Goal: Communication & Community: Answer question/provide support

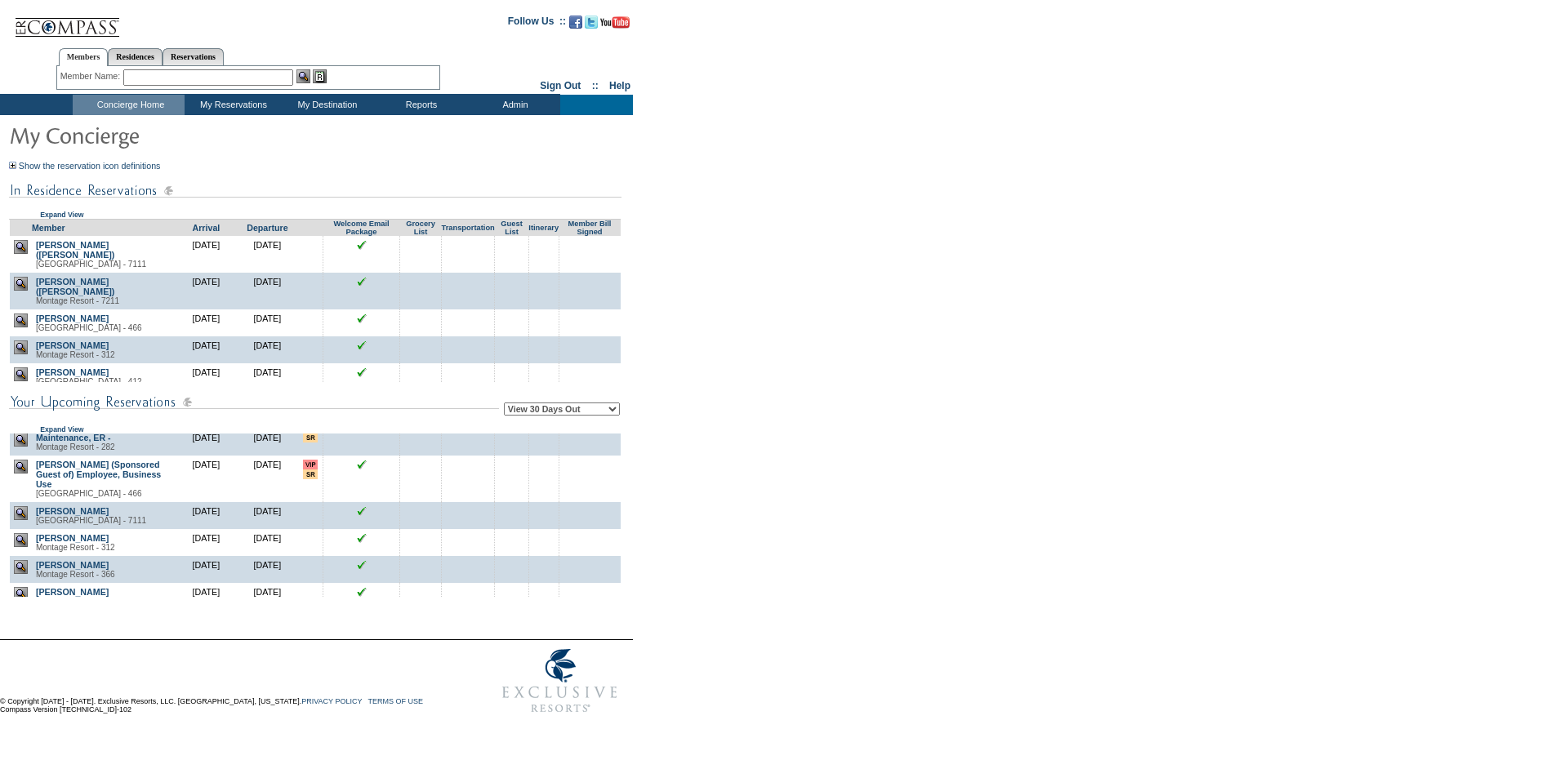
scroll to position [1295, 0]
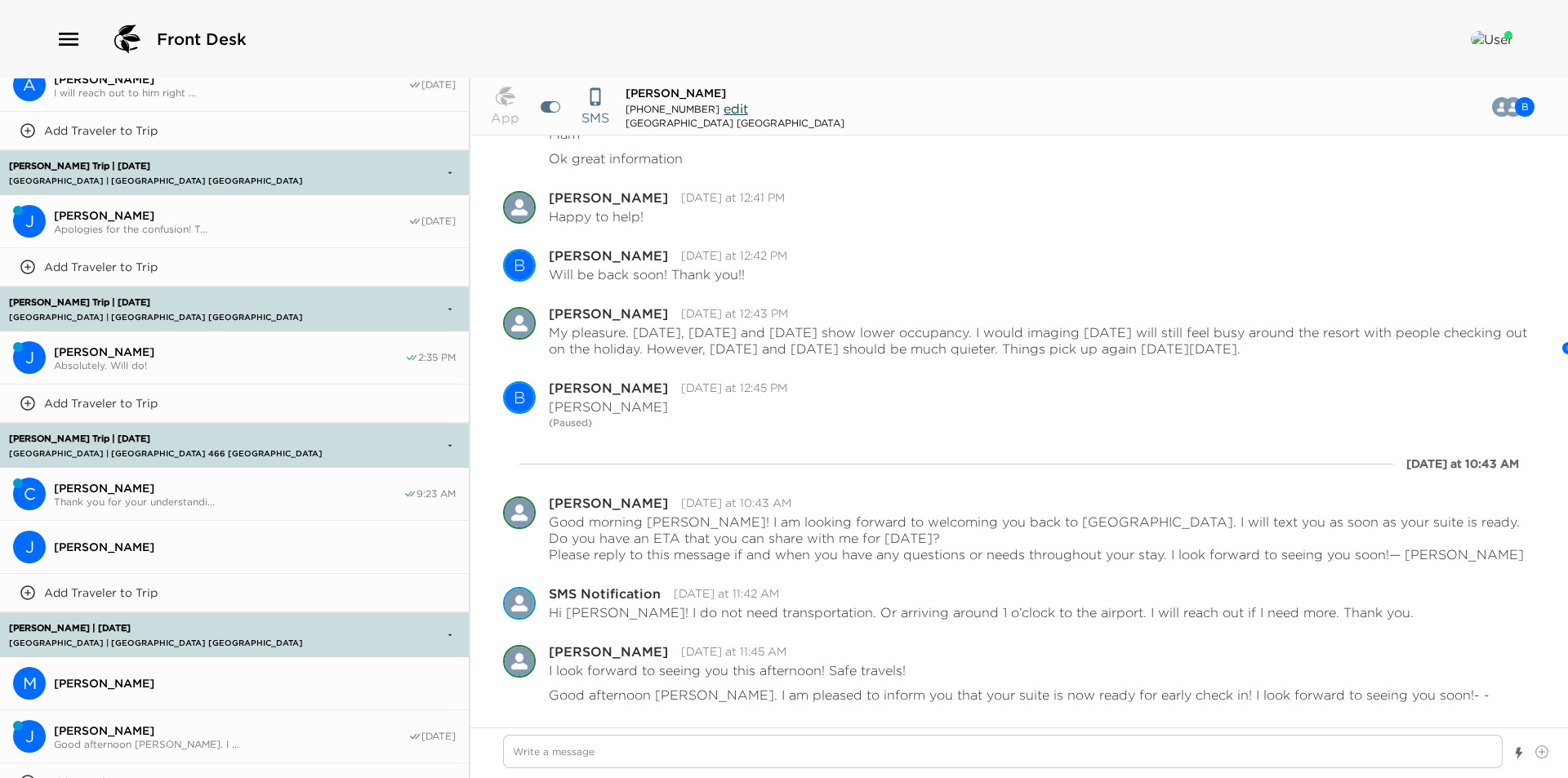
scroll to position [1347, 0]
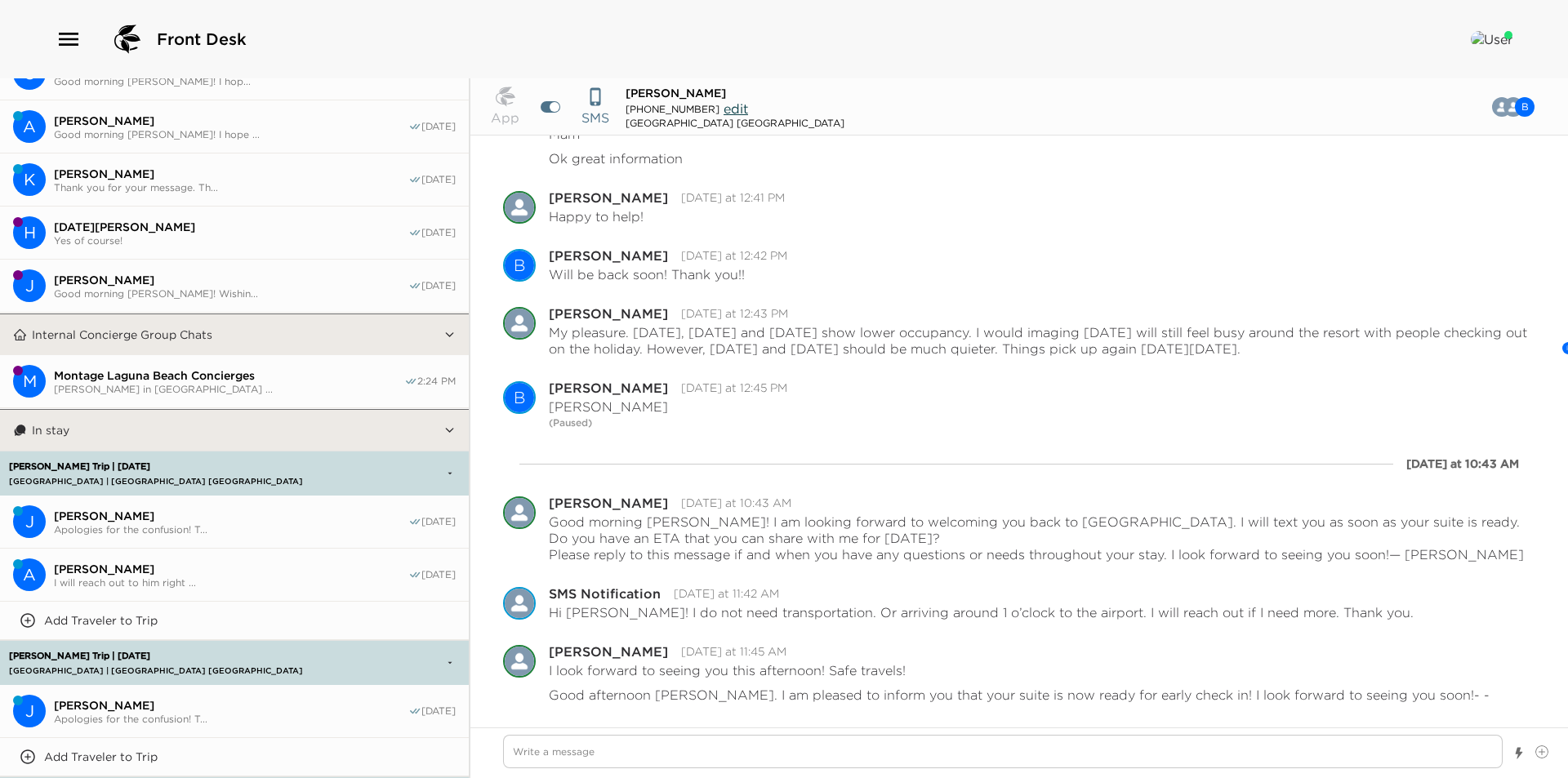
type textarea "x"
click at [213, 416] on button "In stay" at bounding box center [235, 431] width 416 height 41
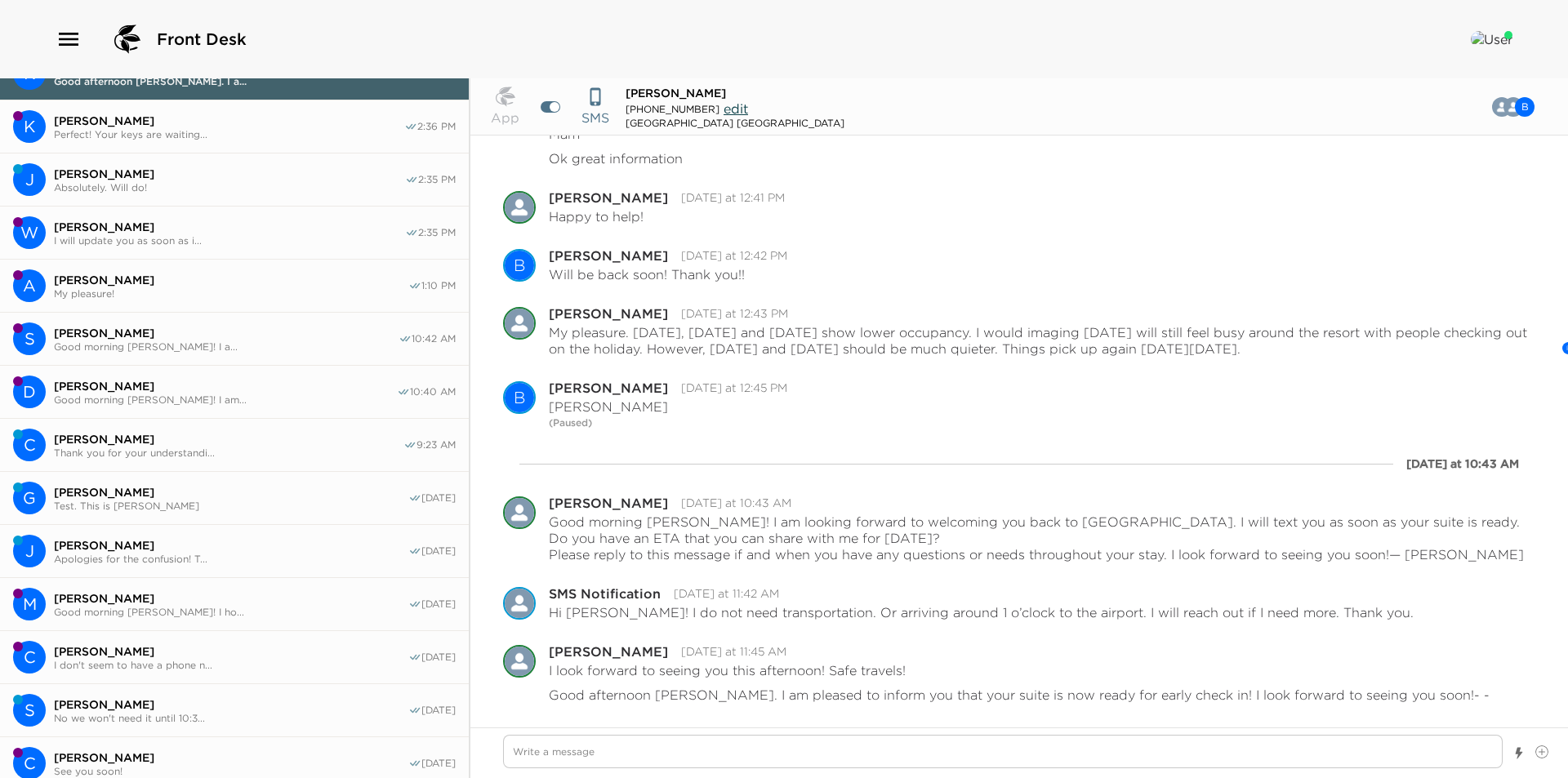
scroll to position [0, 0]
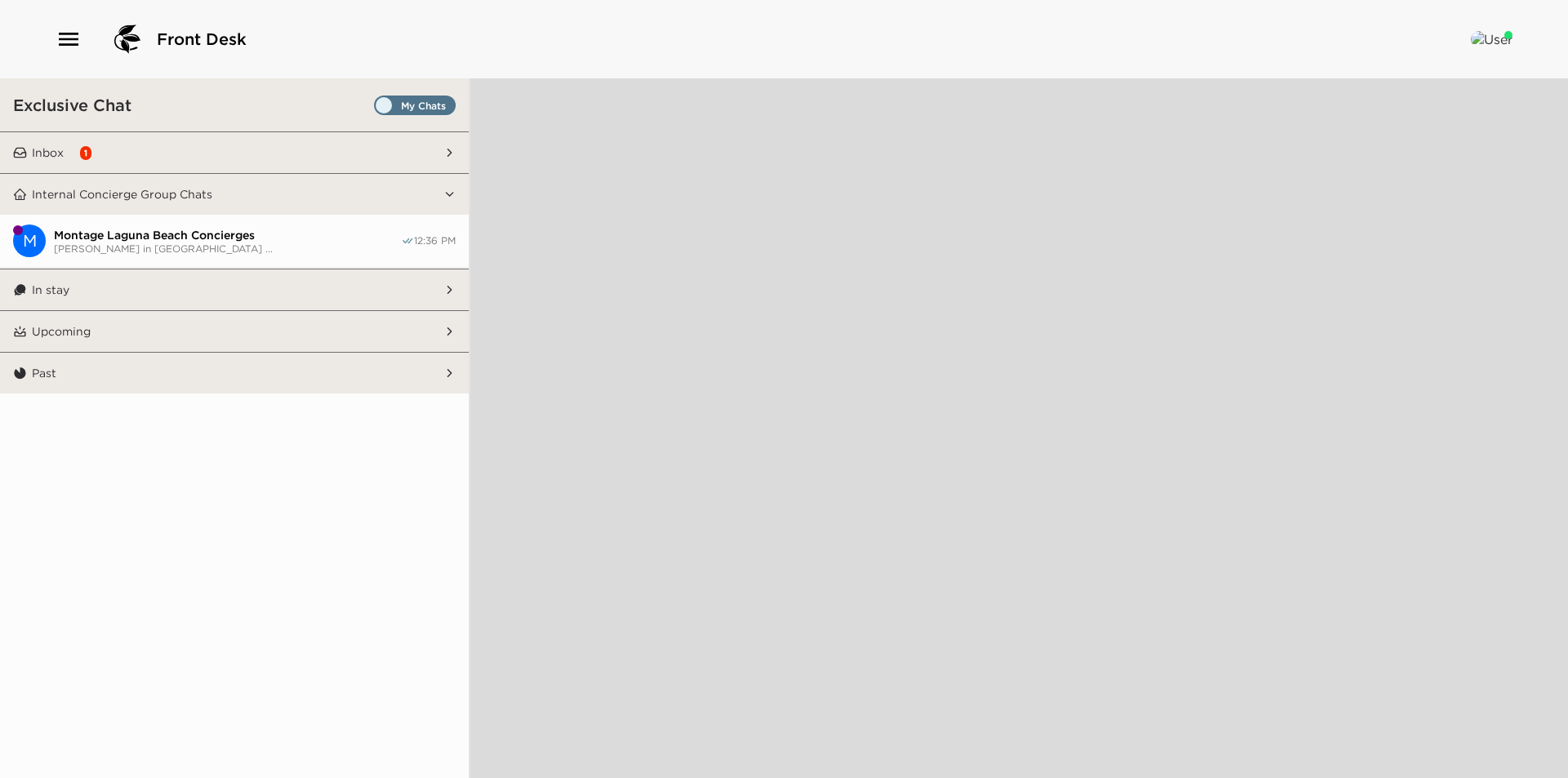
click at [125, 154] on button "Inbox 1" at bounding box center [235, 153] width 416 height 41
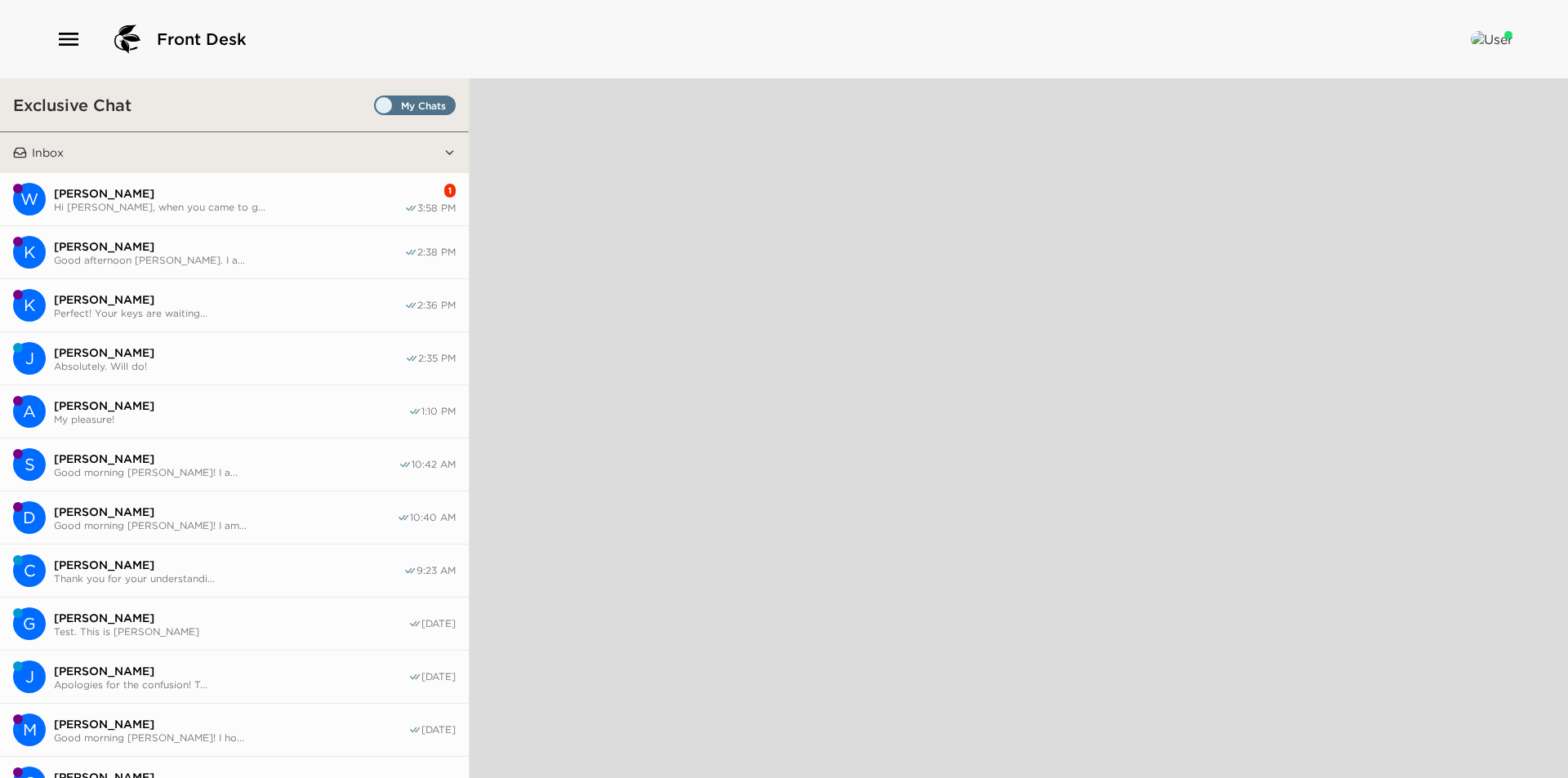
click at [141, 191] on span "[PERSON_NAME]" at bounding box center [229, 193] width 350 height 14
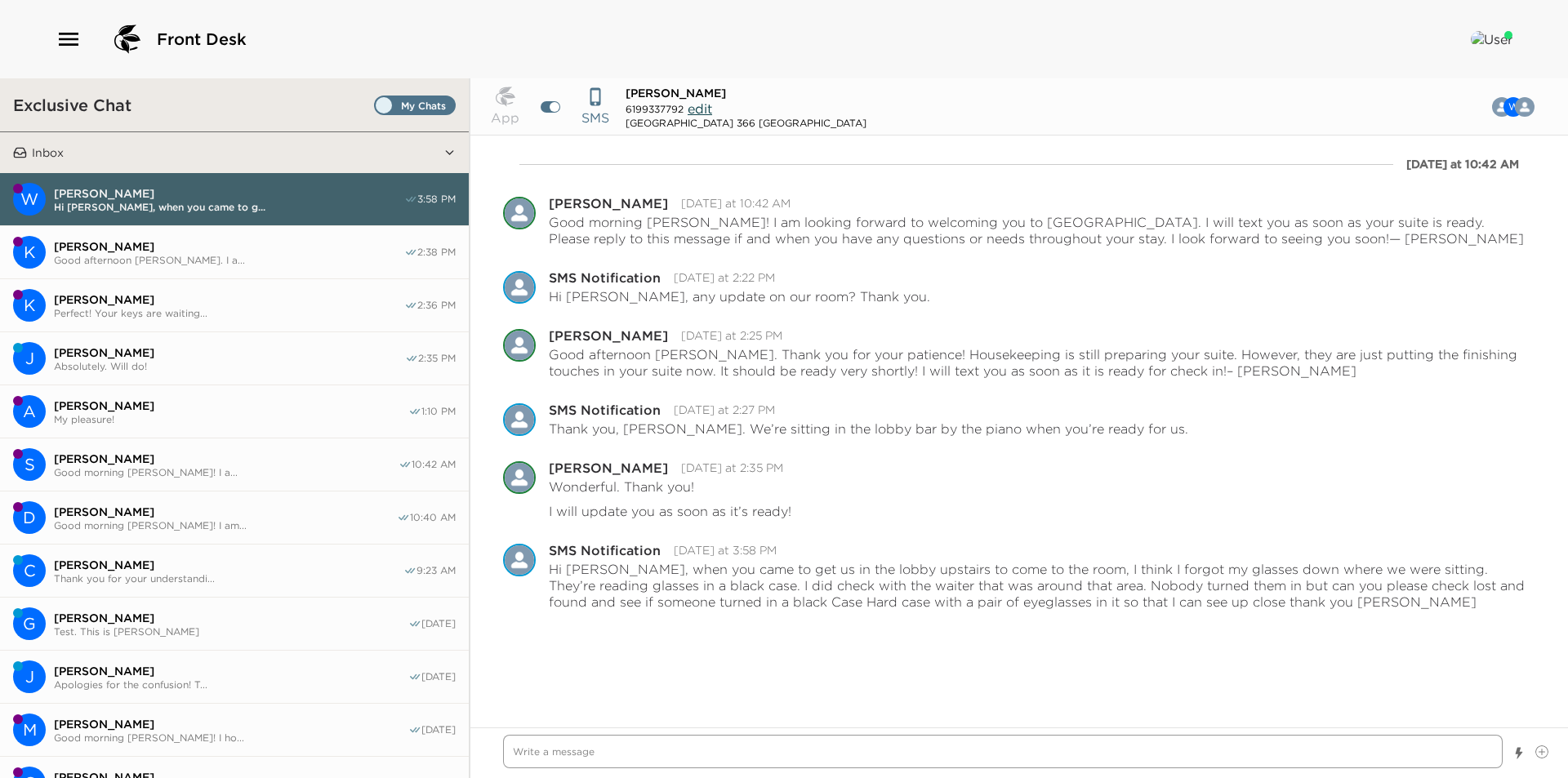
click at [948, 760] on textarea "Write a message" at bounding box center [1002, 751] width 999 height 34
type textarea "x"
type textarea "I"
type textarea "x"
type textarea "I'"
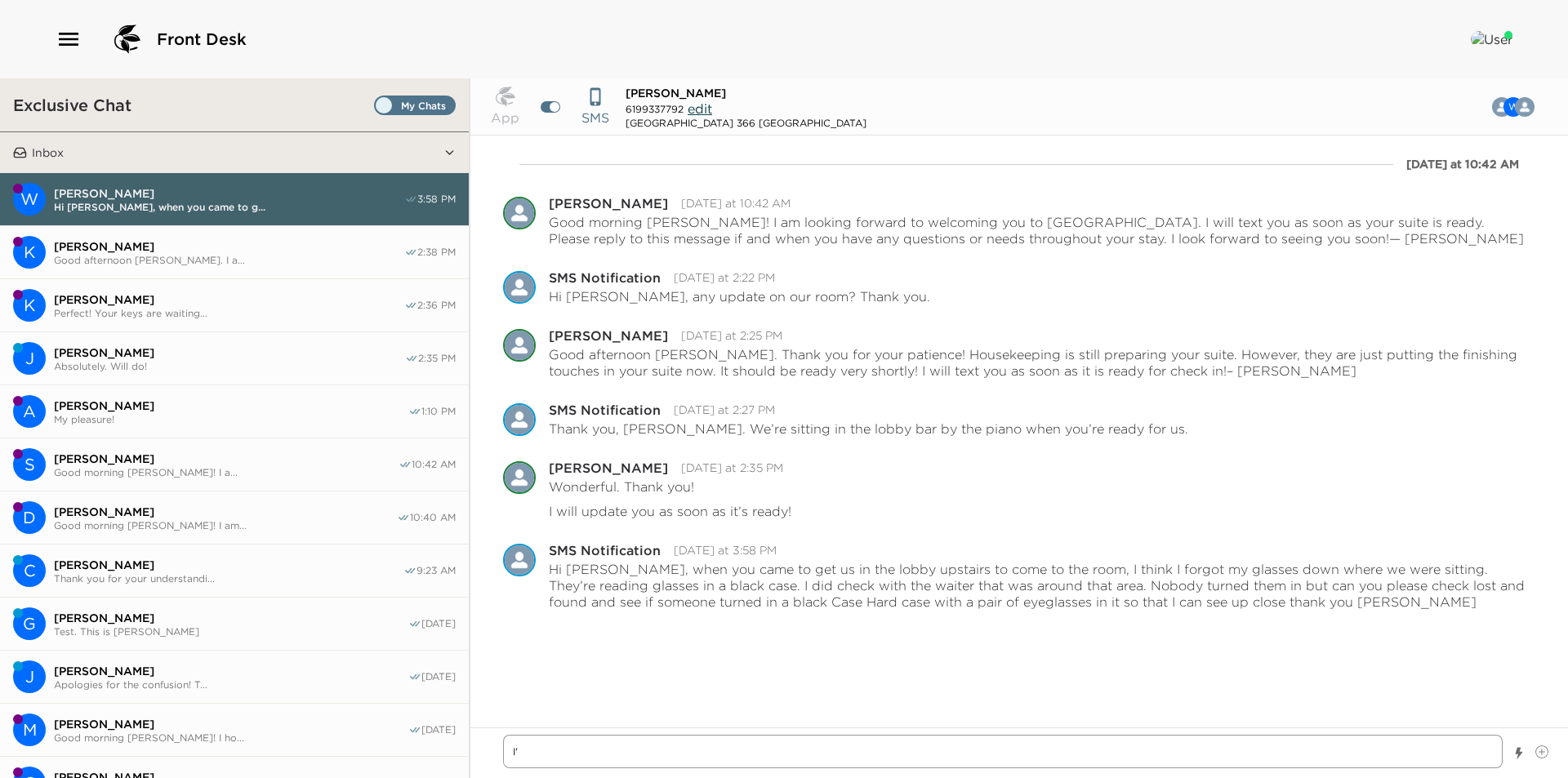
type textarea "x"
type textarea "I'm"
type textarea "x"
type textarea "I'm"
type textarea "x"
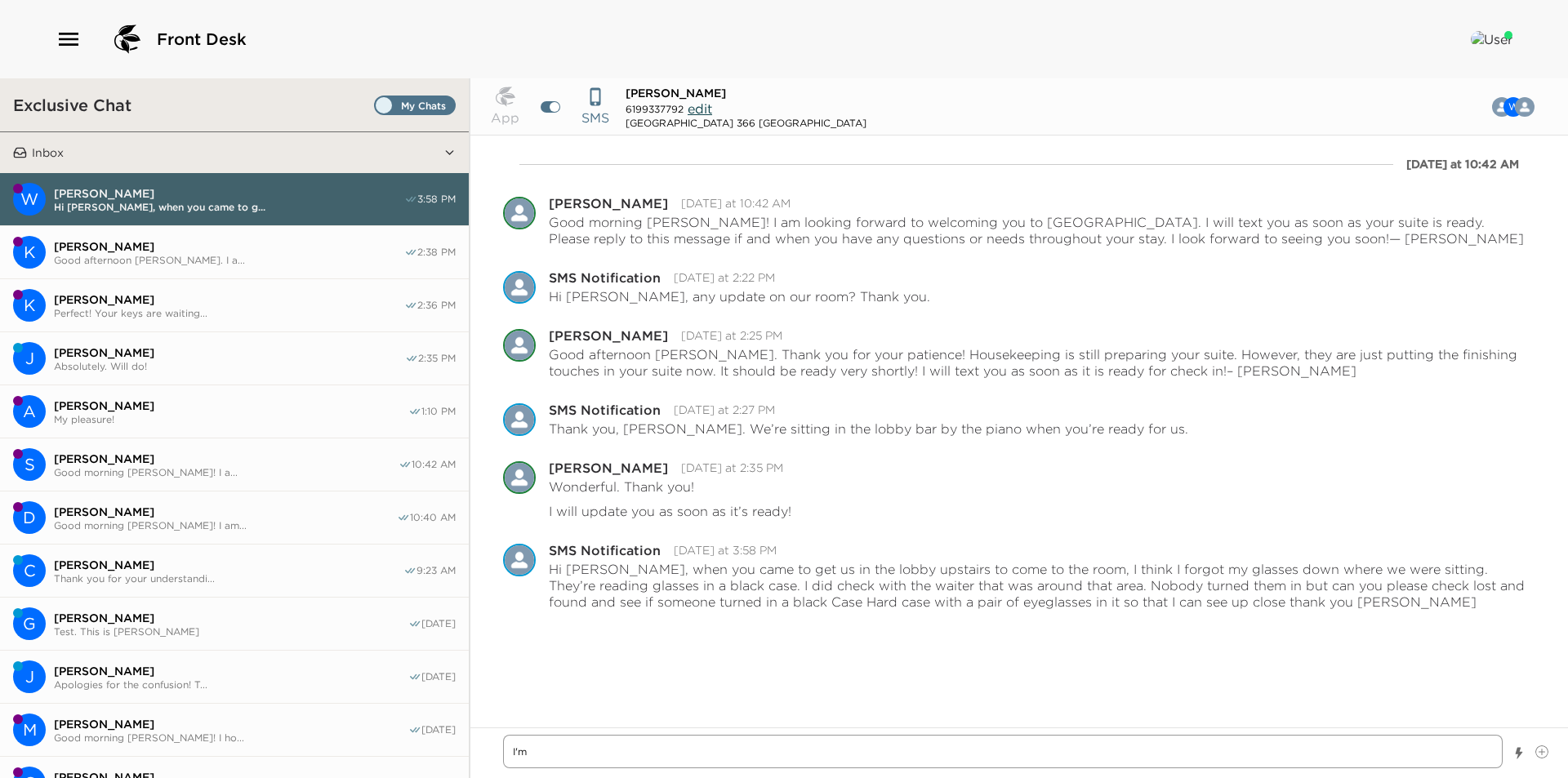
type textarea "I'm s"
type textarea "x"
type textarea "I'm so"
type textarea "x"
type textarea "I'm so"
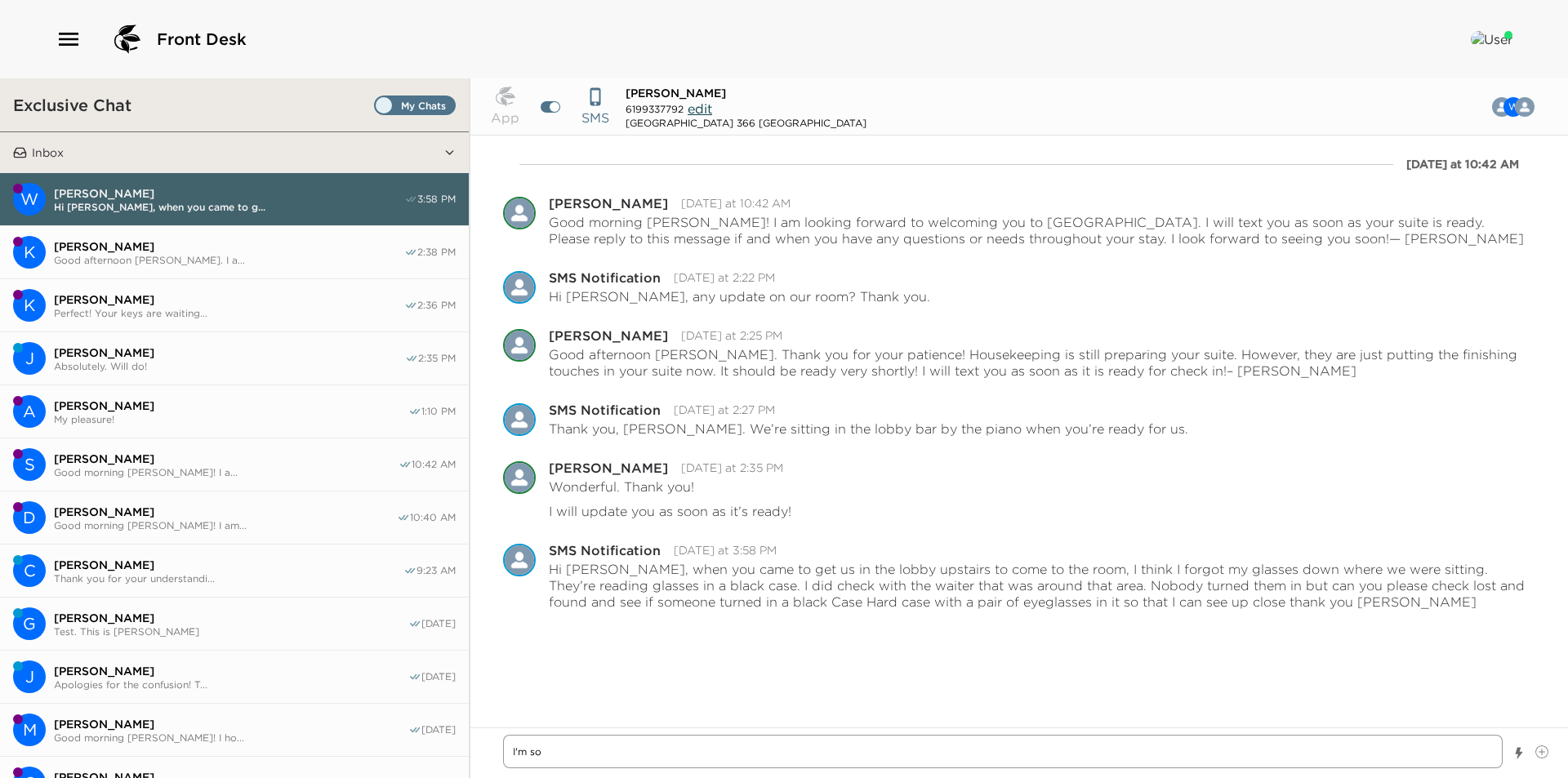
type textarea "x"
type textarea "I'm so s"
type textarea "x"
type textarea "I'm so so"
type textarea "x"
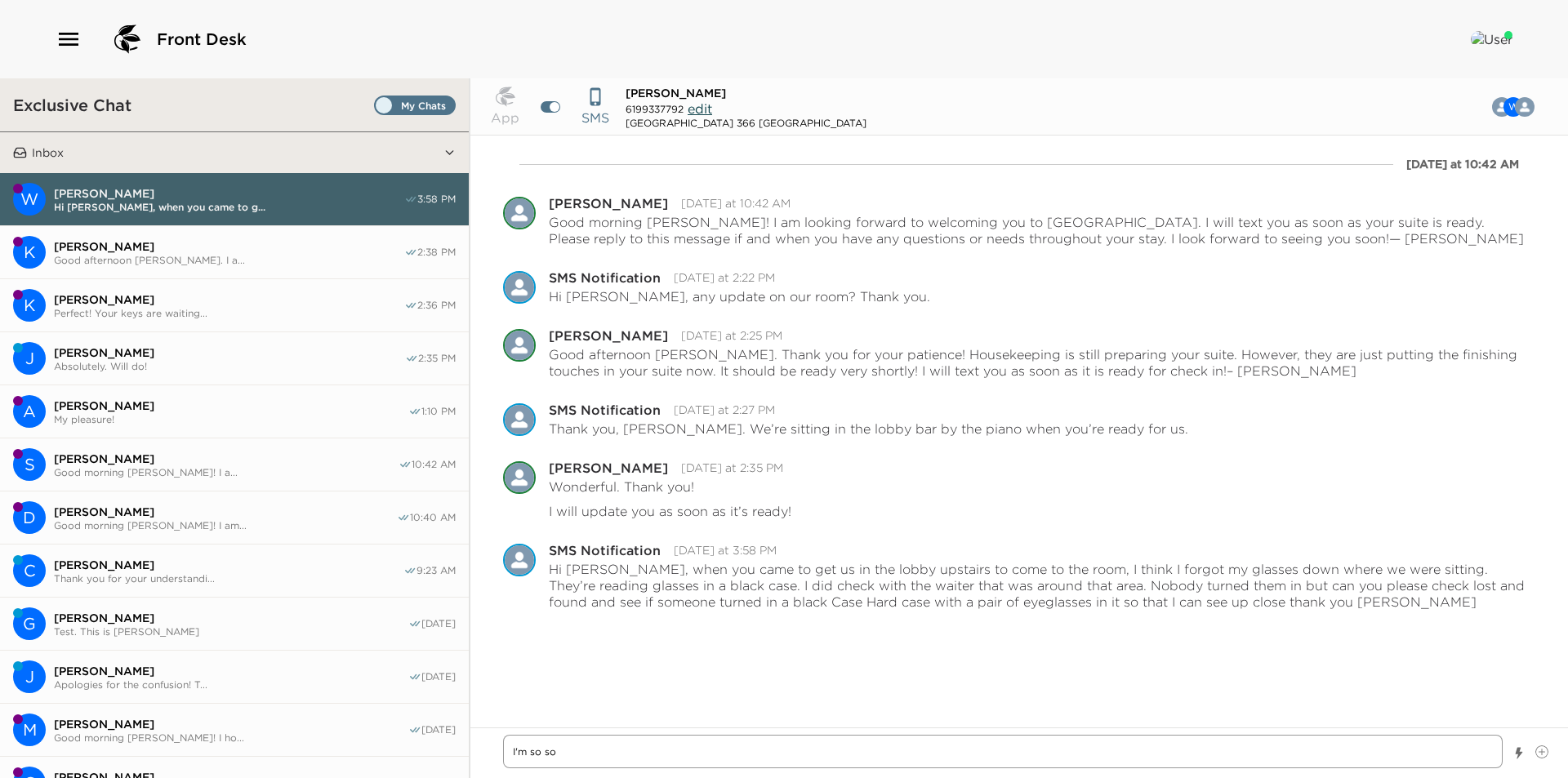
type textarea "I'm so sor"
type textarea "x"
type textarea "I'm so sorr"
type textarea "x"
type textarea "I'm so sorry"
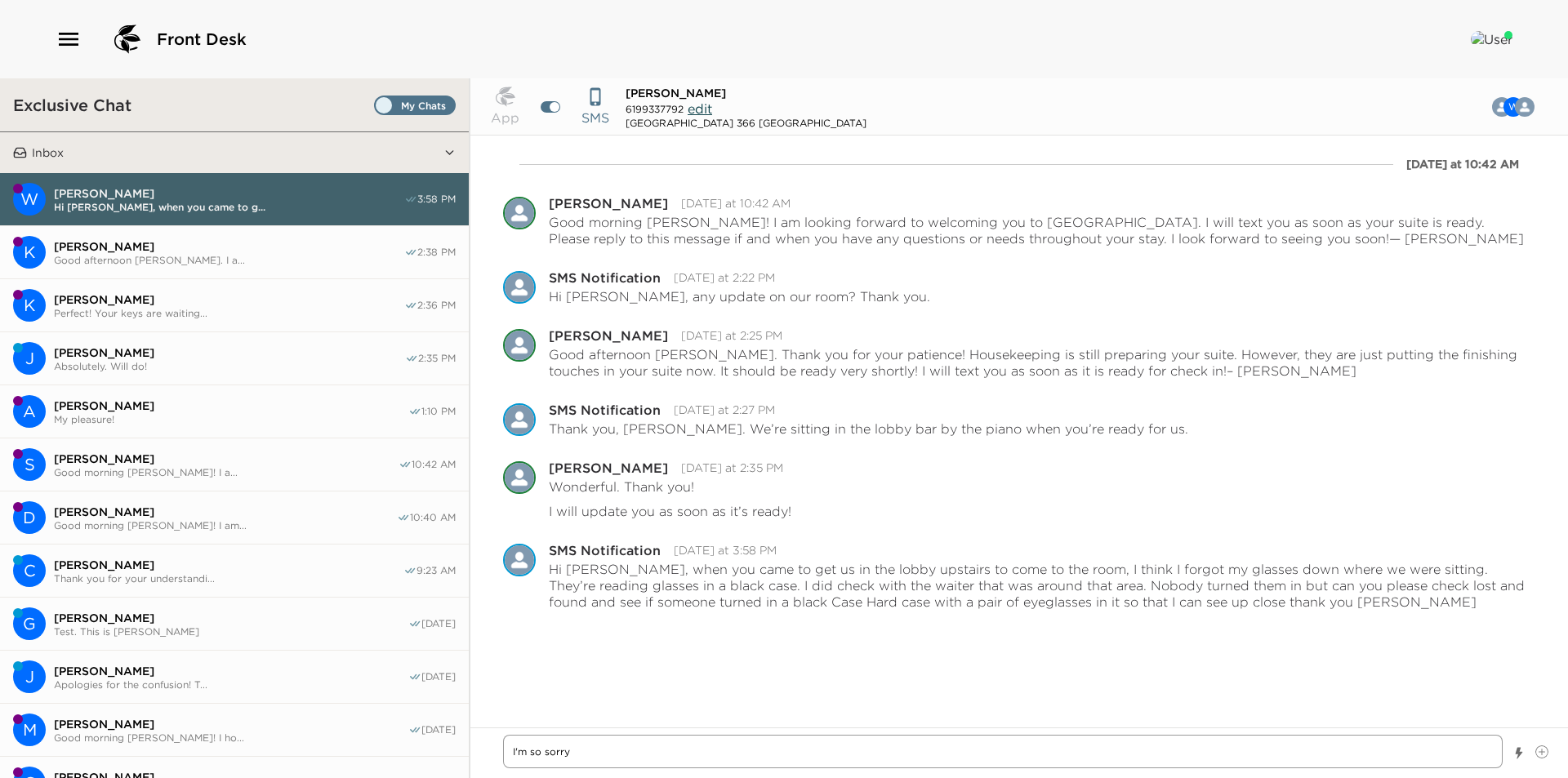
type textarea "x"
type textarea "I'm so sorry"
type textarea "x"
type textarea "I'm so sorry a"
type textarea "x"
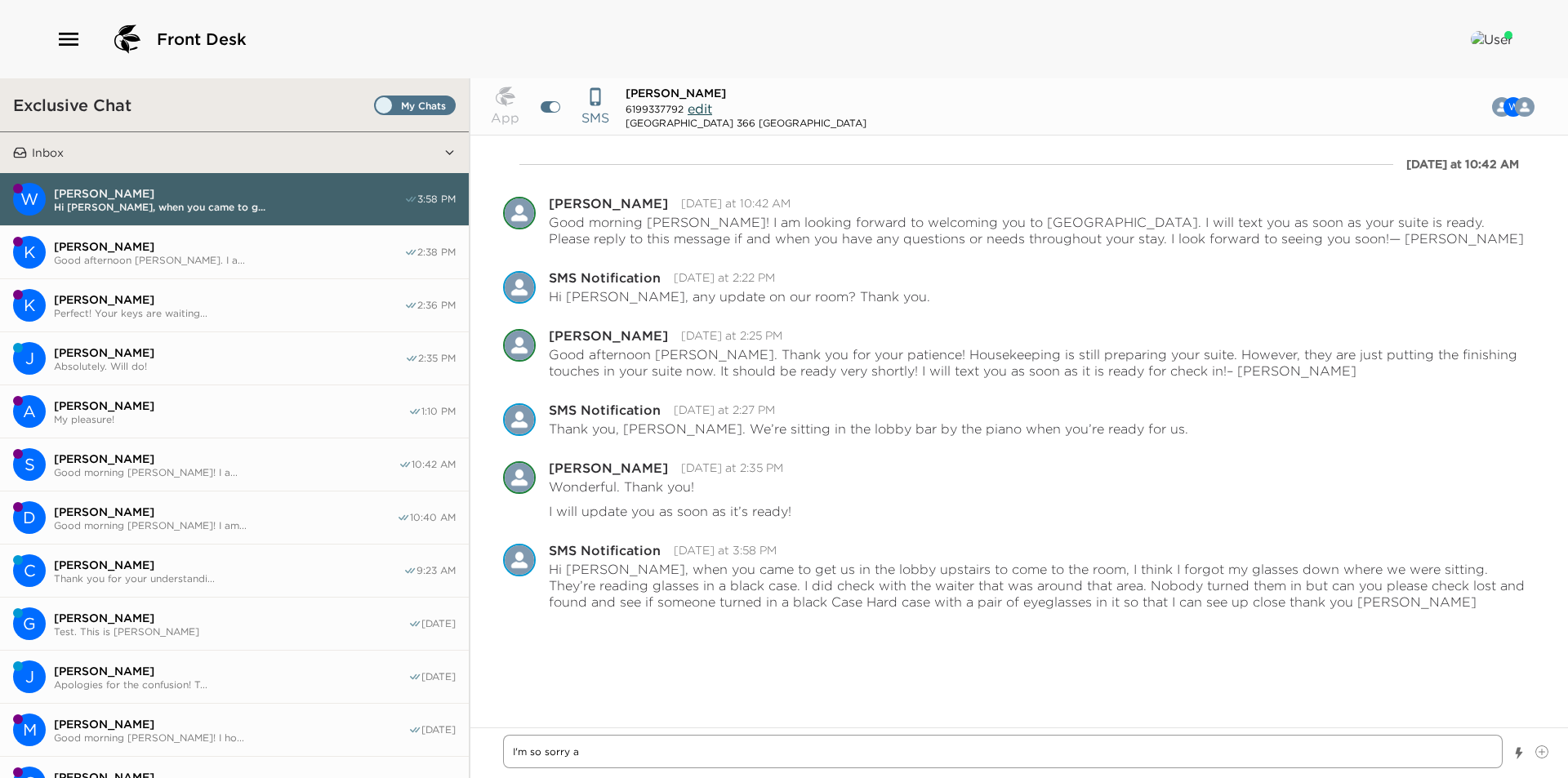
type textarea "I'm so sorry ab"
type textarea "x"
type textarea "I'm so sorry abo"
type textarea "x"
type textarea "I'm so sorry about"
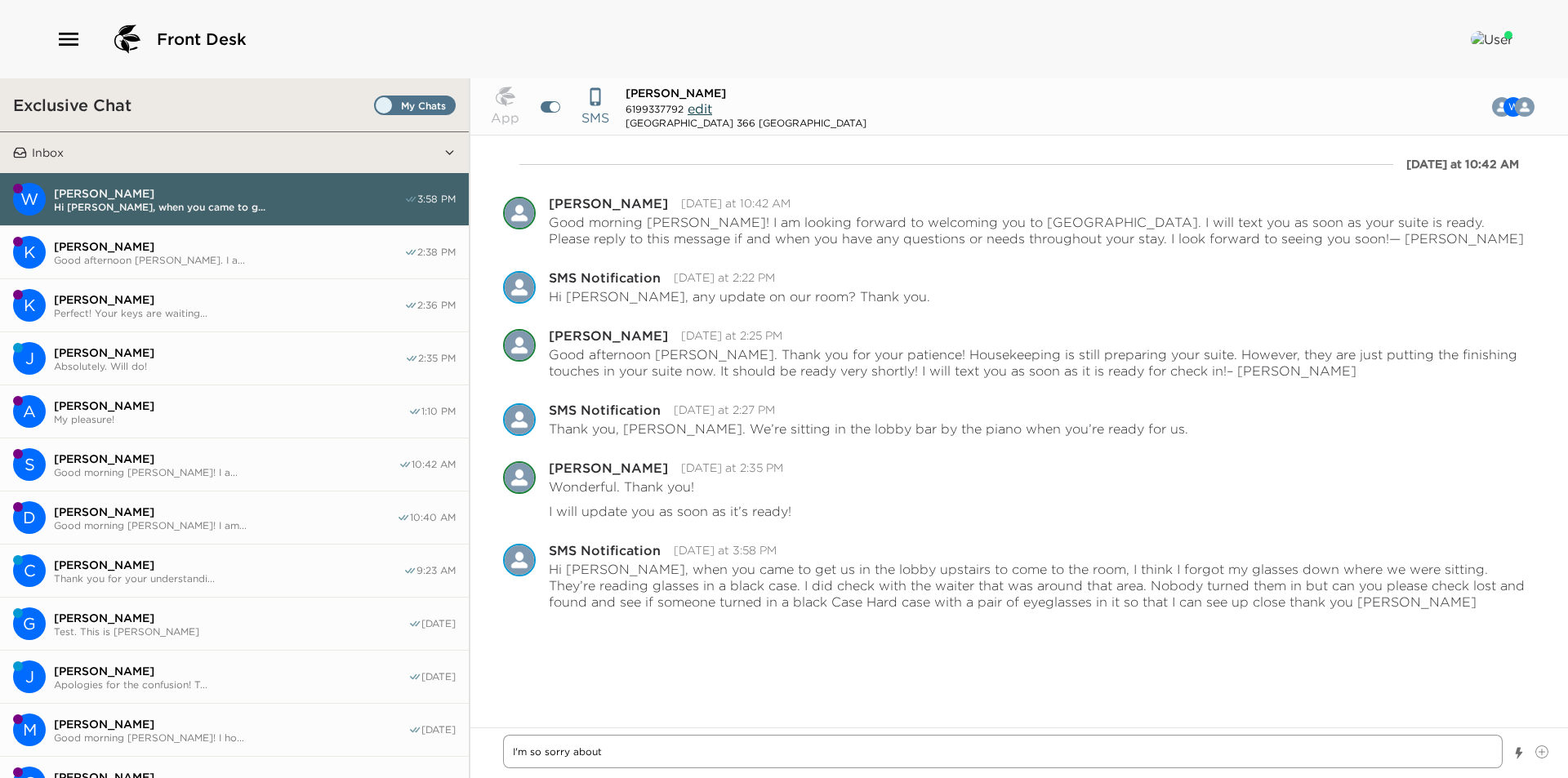
type textarea "x"
type textarea "I'm so sorry about"
type textarea "x"
type textarea "I'm so sorry about t"
type textarea "x"
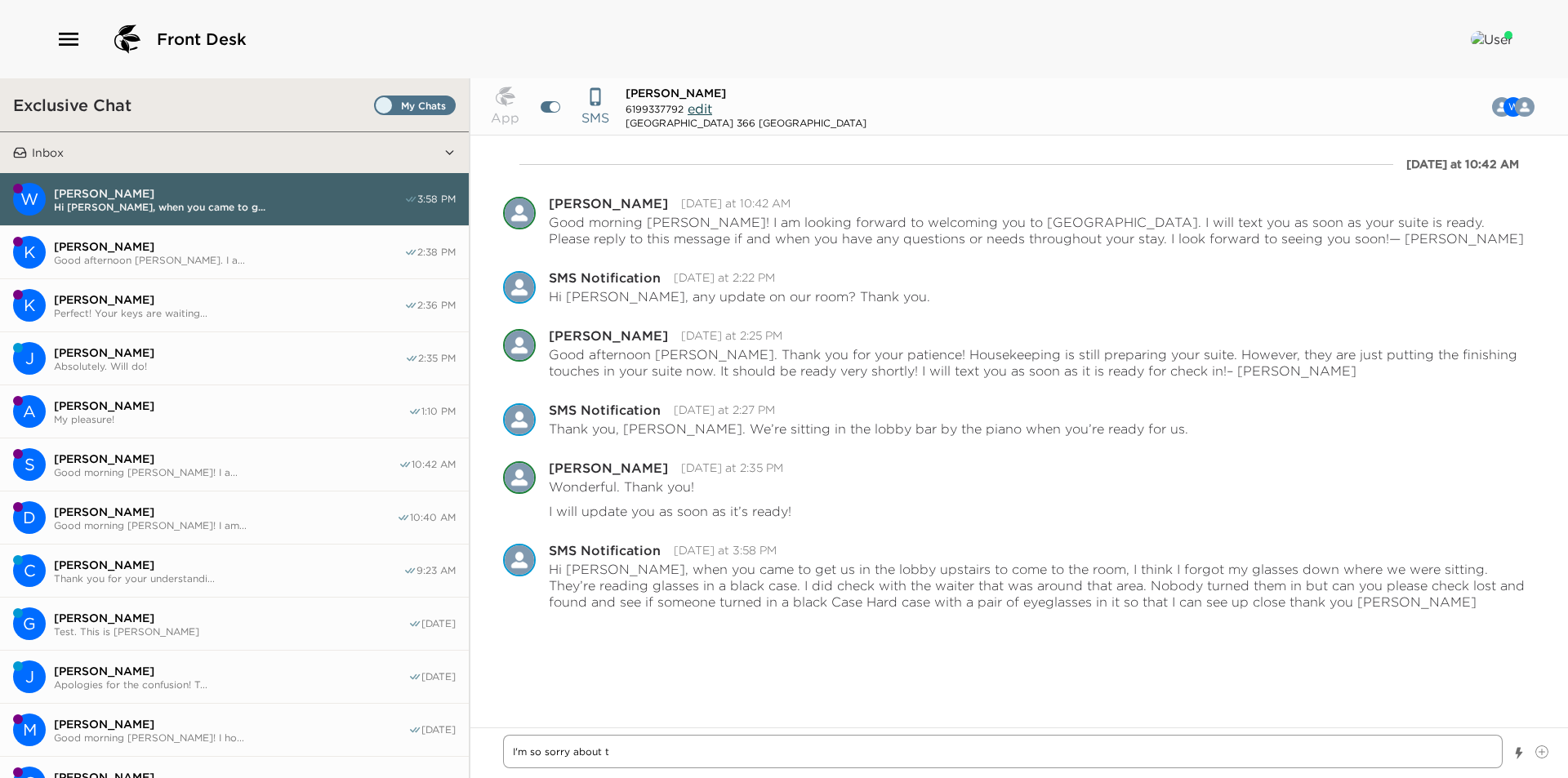
type textarea "I'm so sorry about th"
type textarea "x"
type textarea "I'm so sorry about tha"
type textarea "x"
type textarea "I'm so sorry about that"
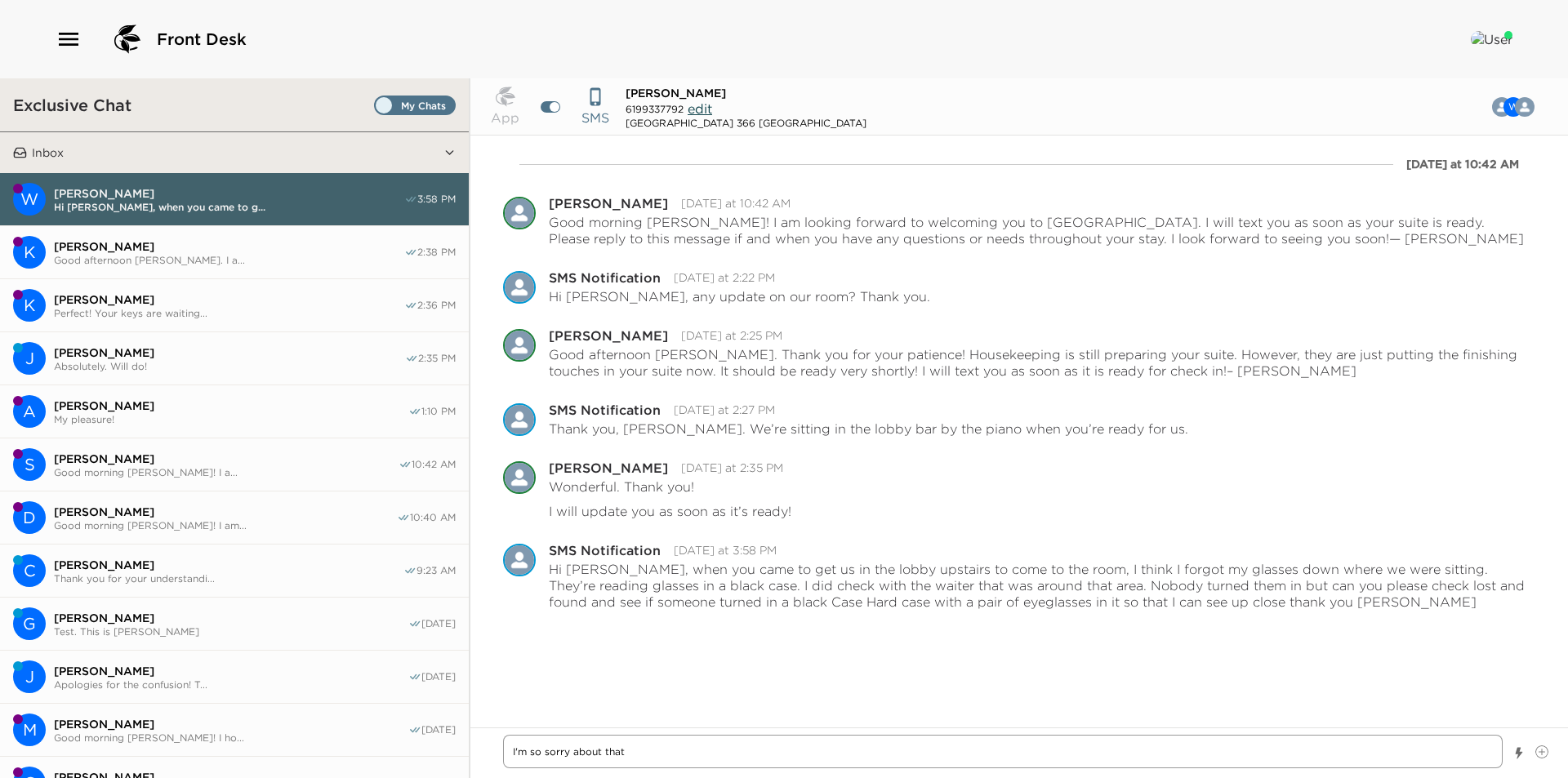
type textarea "x"
type textarea "I'm so sorry about that!"
type textarea "x"
type textarea "I'm so sorry about that!"
type textarea "x"
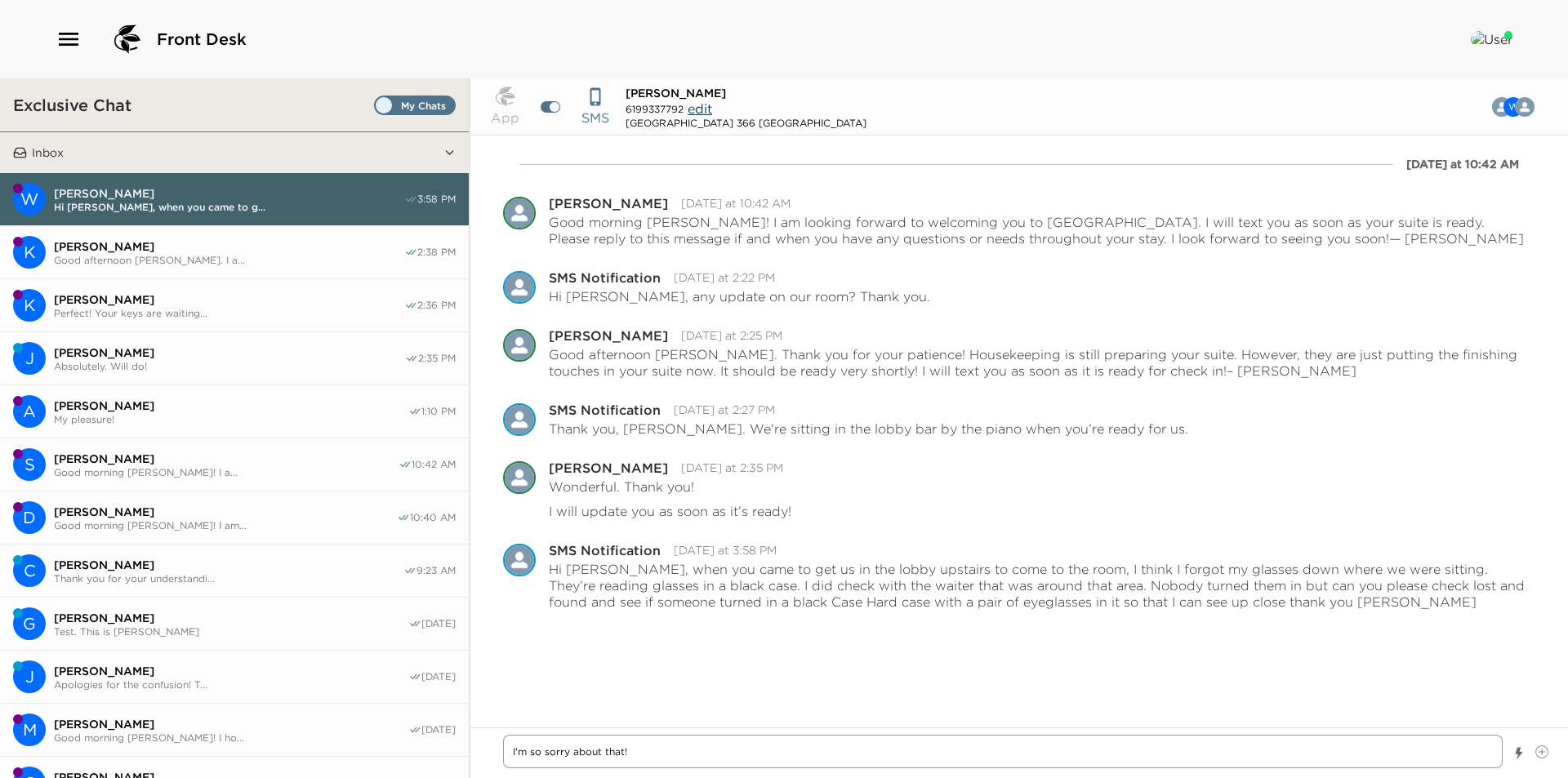
type textarea "I'm so sorry about that! Y"
type textarea "x"
type textarea "I'm so sorry about that! Ye"
type textarea "x"
type textarea "I'm so sorry about that! Yes"
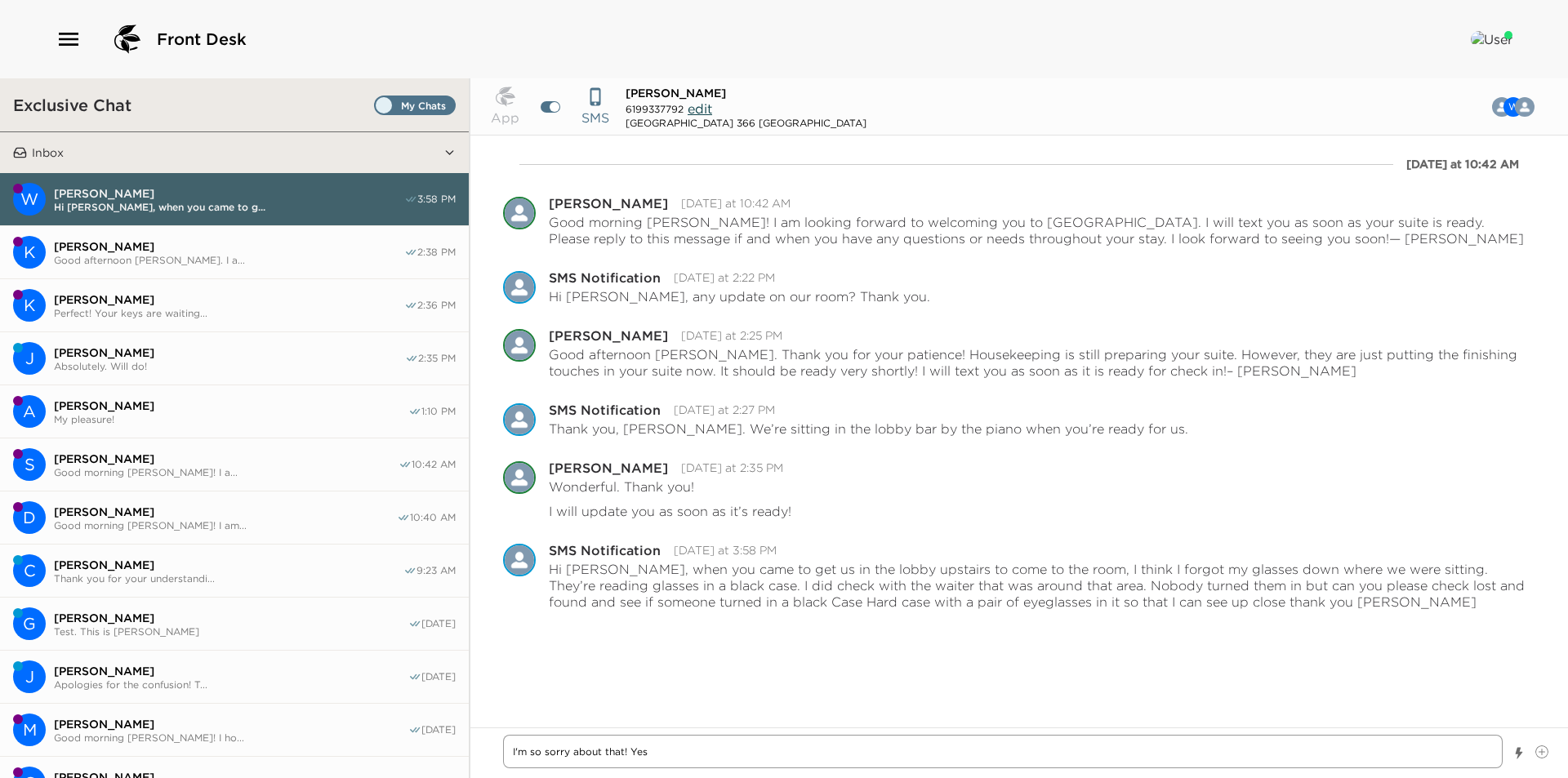
type textarea "x"
type textarea "I'm so sorry about that! Yes."
type textarea "x"
type textarea "I'm so sorry about that! Yes."
type textarea "x"
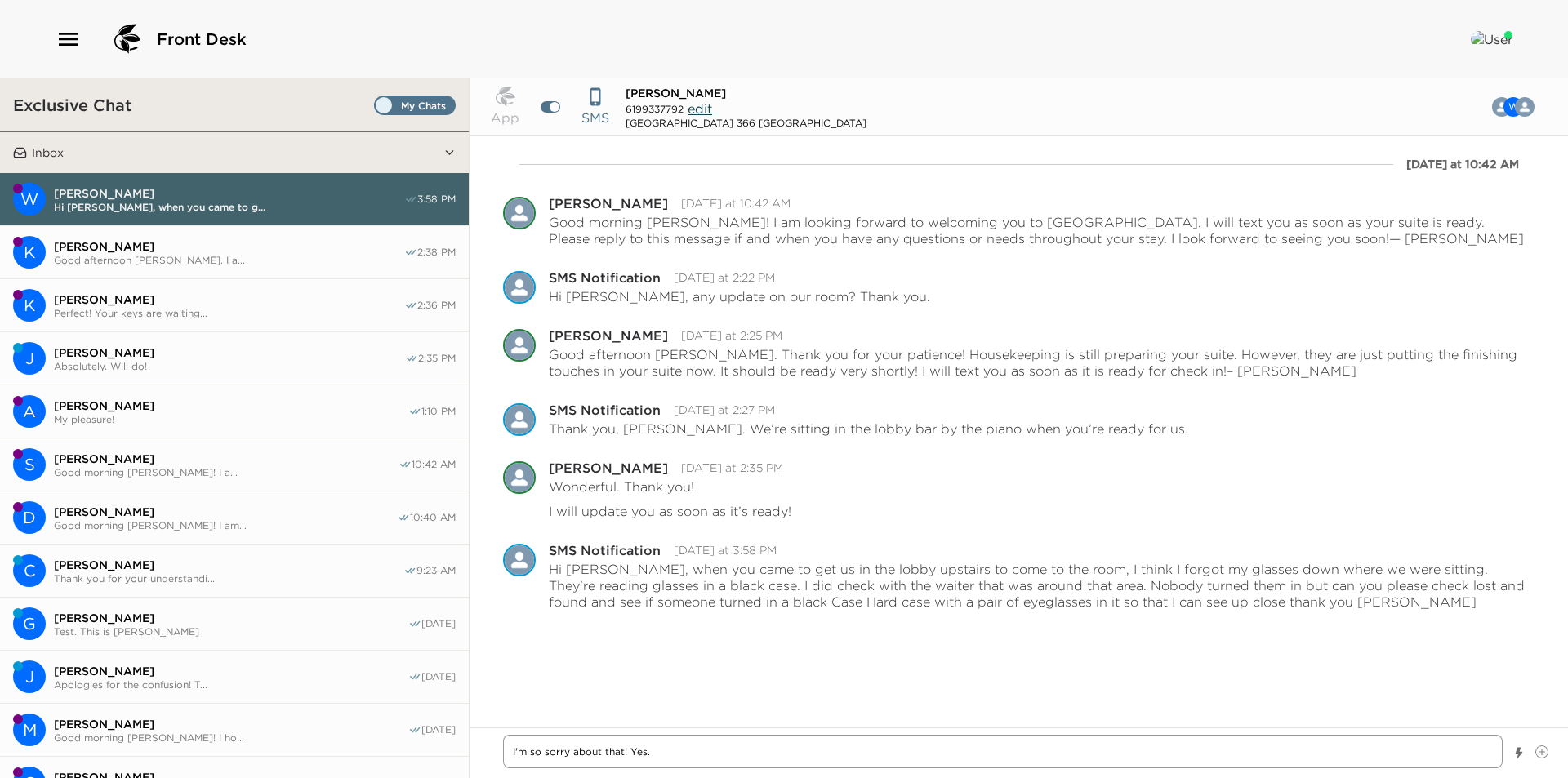
type textarea "I'm so sorry about that! Yes. I"
type textarea "x"
type textarea "I'm so sorry about that! Yes. I w"
type textarea "x"
type textarea "I'm so sorry about that! Yes. I wi"
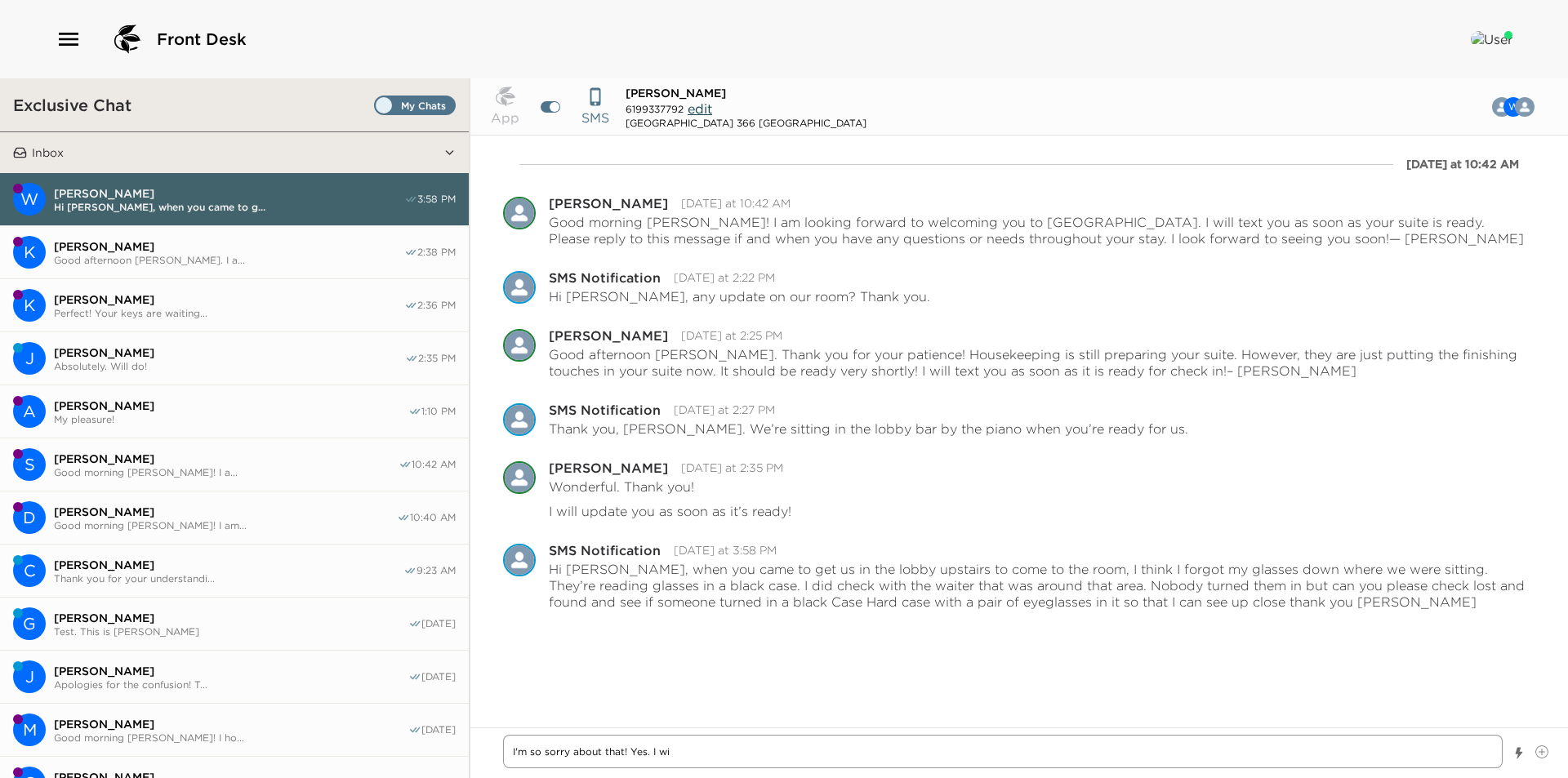
type textarea "x"
type textarea "I'm so sorry about that! Yes. I wil"
type textarea "x"
type textarea "I'm so sorry about that! Yes. I will"
type textarea "x"
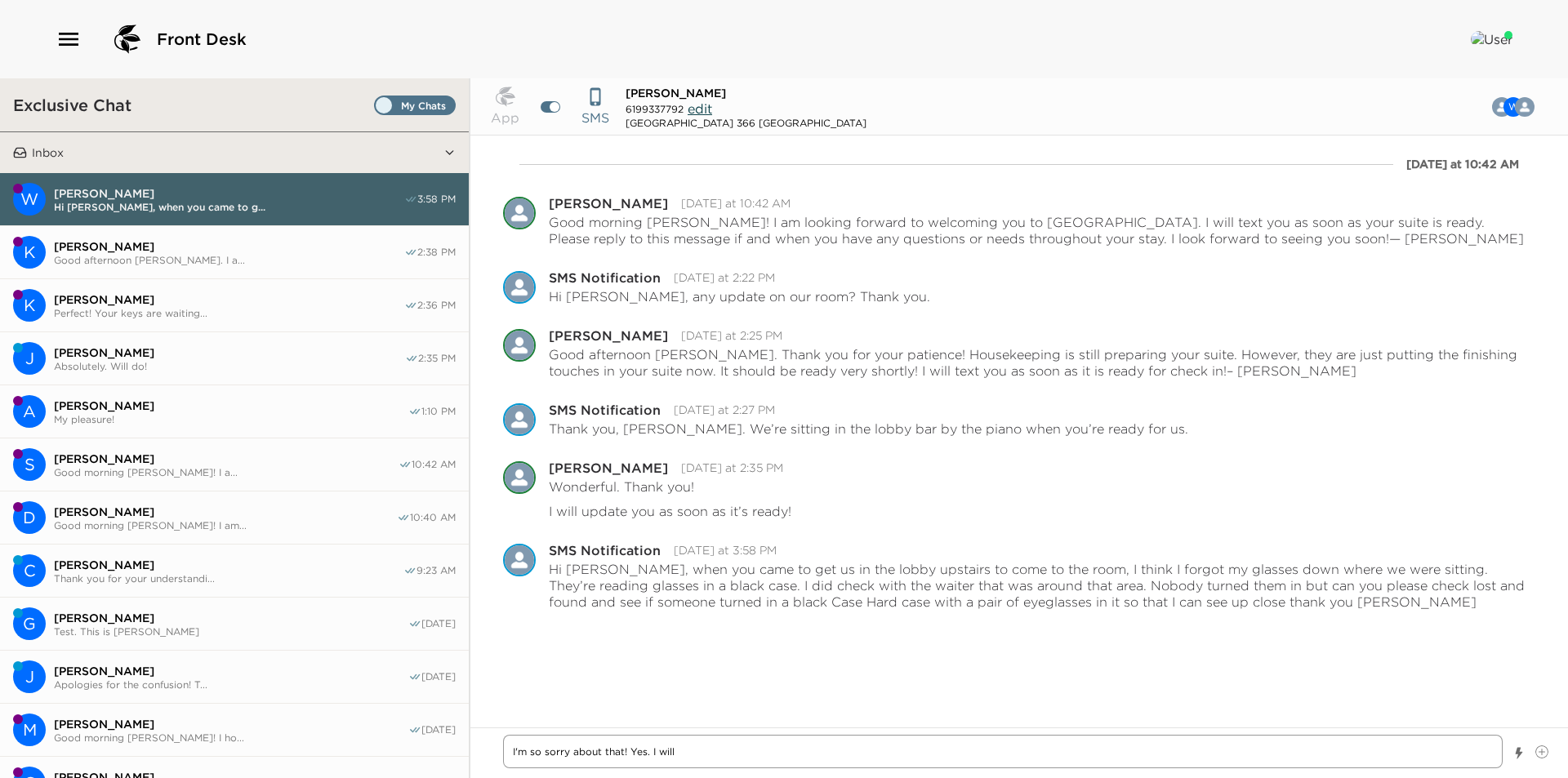
type textarea "I'm so sorry about that! Yes. I will"
type textarea "x"
type textarea "I'm so sorry about that! Yes. I will t"
type textarea "x"
type textarea "I'm so sorry about that! Yes. I will ta"
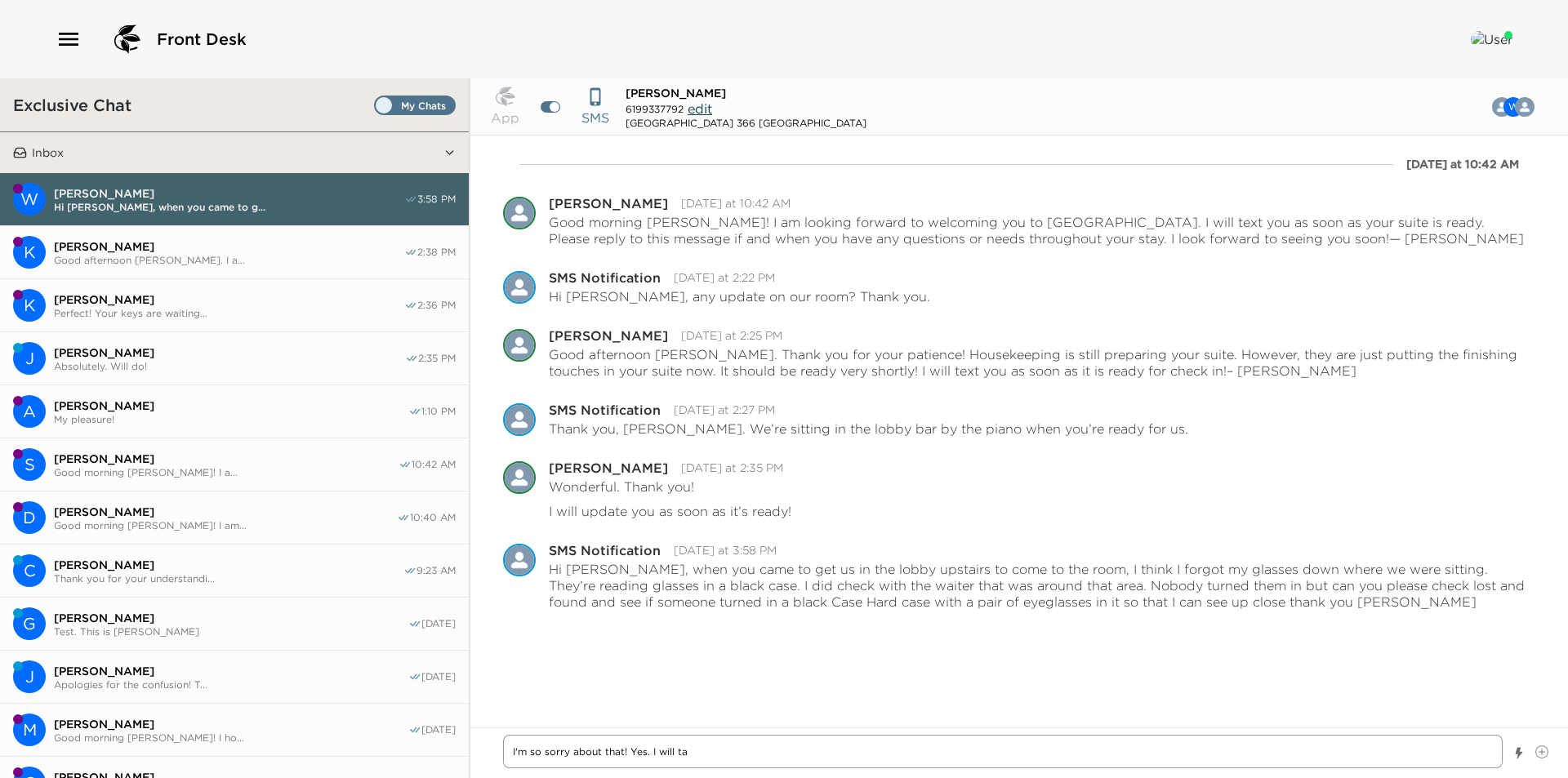
type textarea "x"
type textarea "I'm so sorry about that! Yes. I will tak"
type textarea "x"
type textarea "I'm so sorry about that! Yes. I will ta"
type textarea "x"
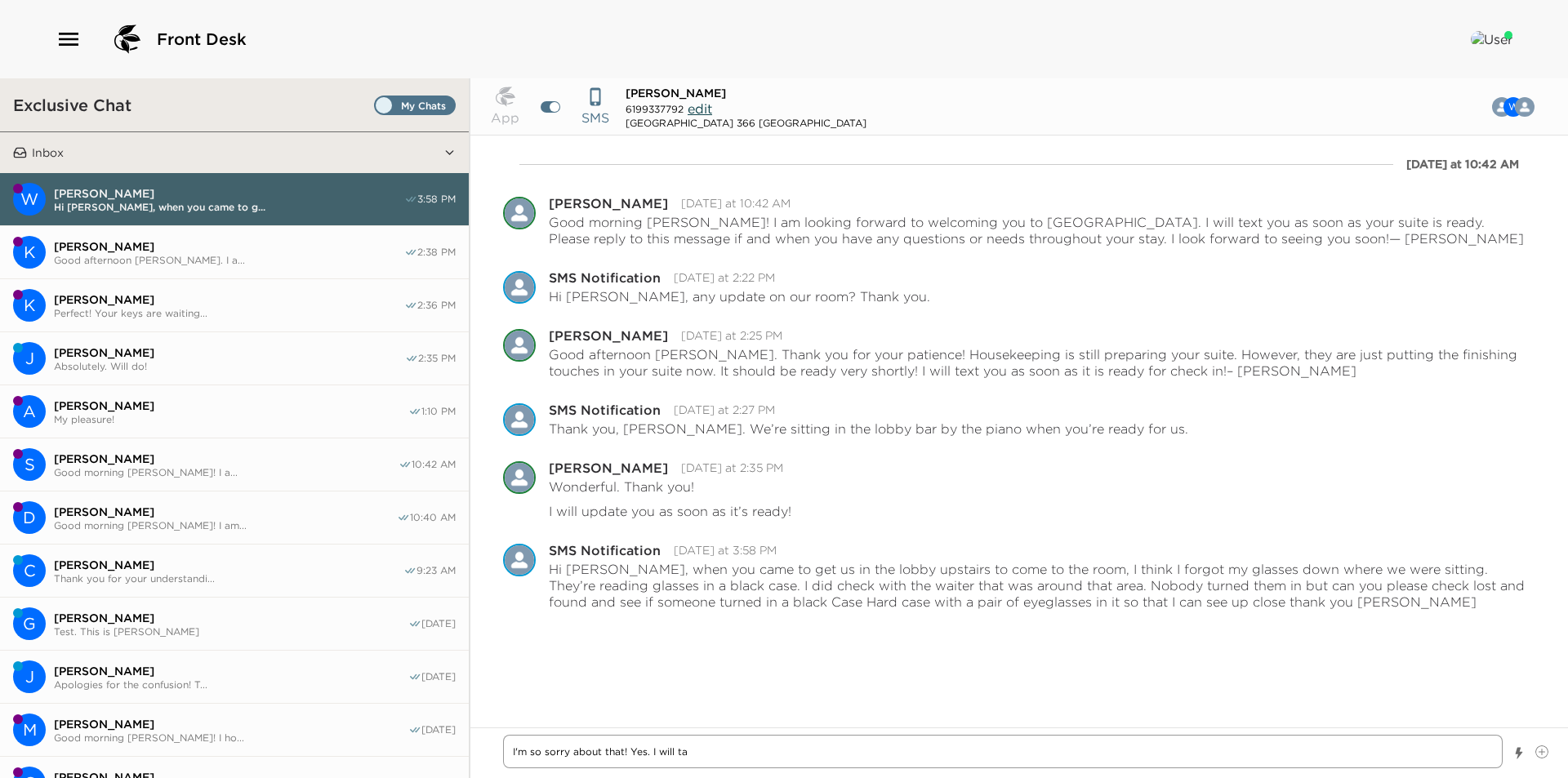
type textarea "I'm so sorry about that! Yes. I will t"
type textarea "x"
type textarea "I'm so sorry about that! Yes. I will"
type textarea "x"
type textarea "I'm so sorry about that! Yes. I will c"
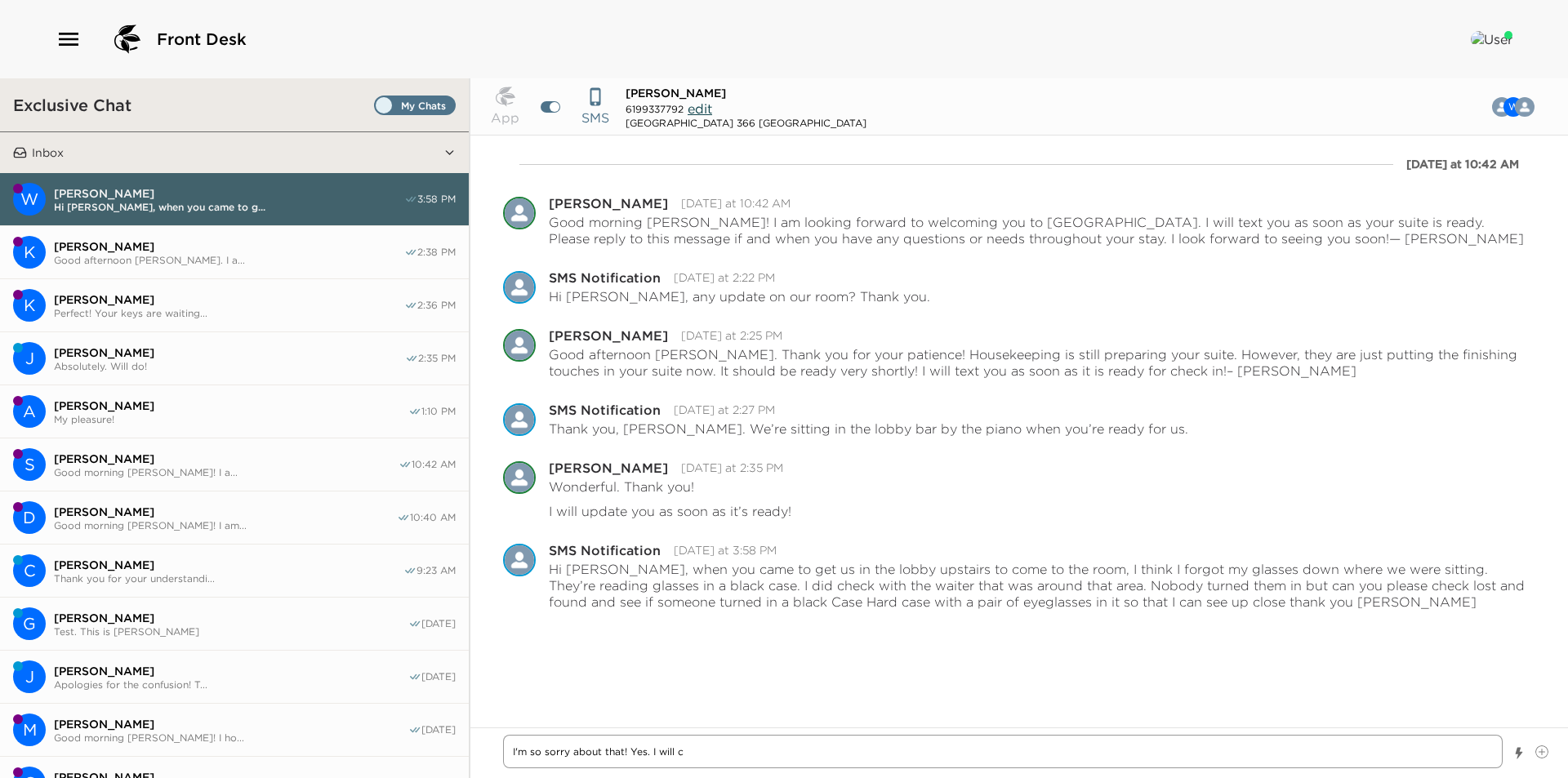
type textarea "x"
type textarea "I'm so sorry about that! Yes. I will ch"
type textarea "x"
type textarea "I'm so sorry about that! Yes. I will che"
type textarea "x"
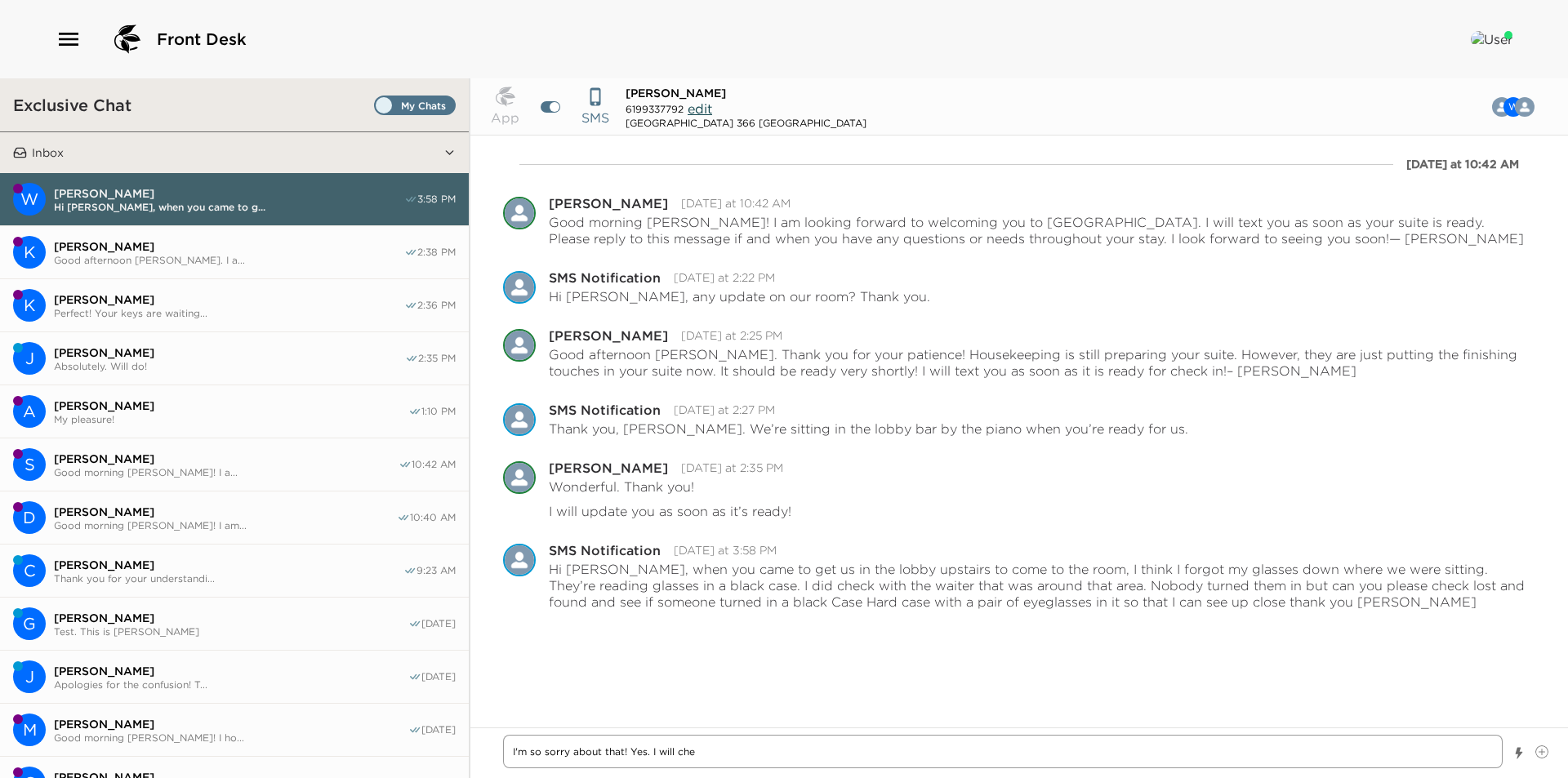
type textarea "I'm so sorry about that! Yes. I will chec"
type textarea "x"
type textarea "I'm so sorry about that! Yes. I will check"
type textarea "x"
type textarea "I'm so sorry about that! Yes. I will check"
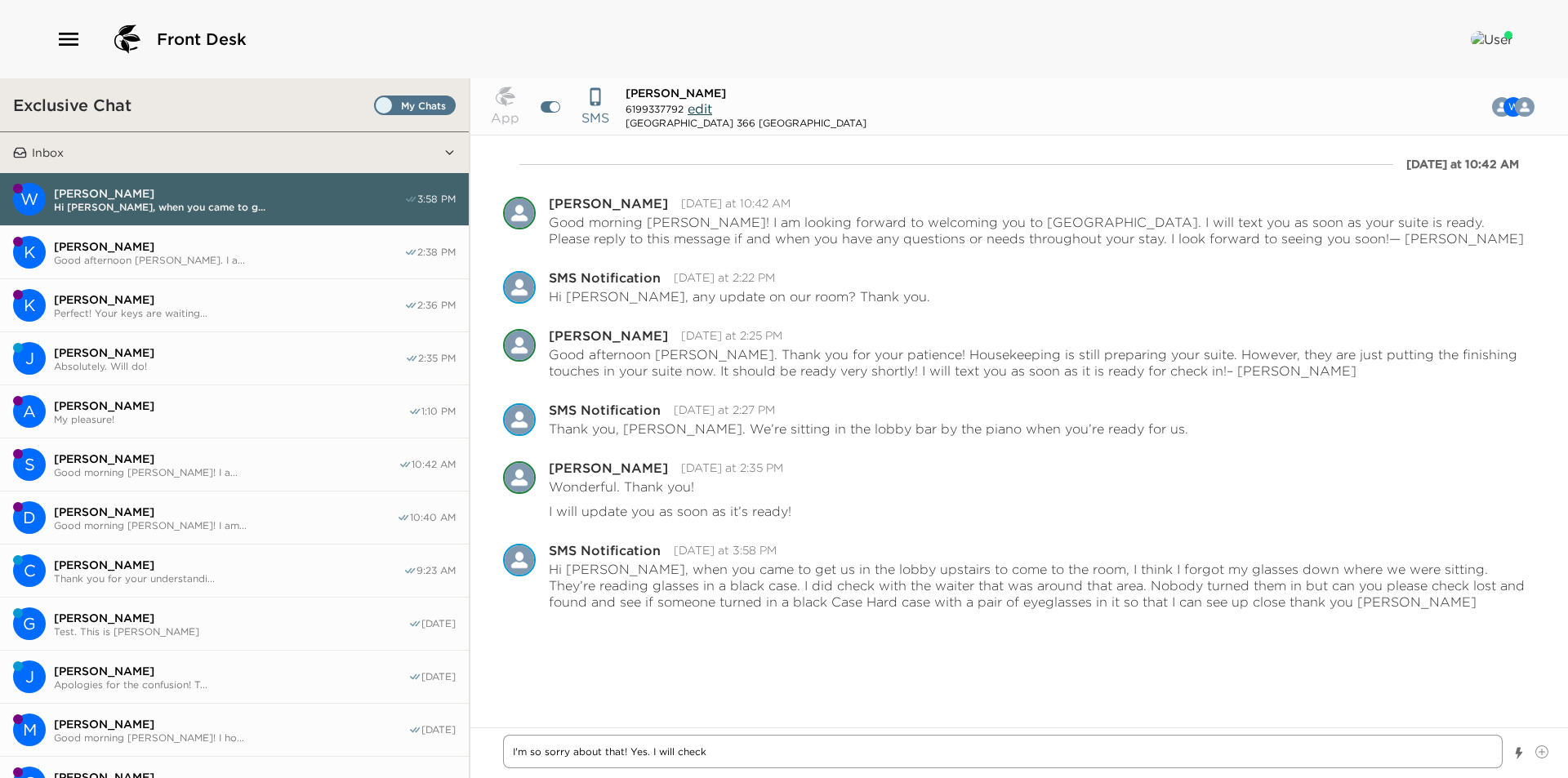
type textarea "x"
type textarea "I'm so sorry about that! Yes. I will check w"
type textarea "x"
type textarea "I'm so sorry about that! Yes. I will check wi"
type textarea "x"
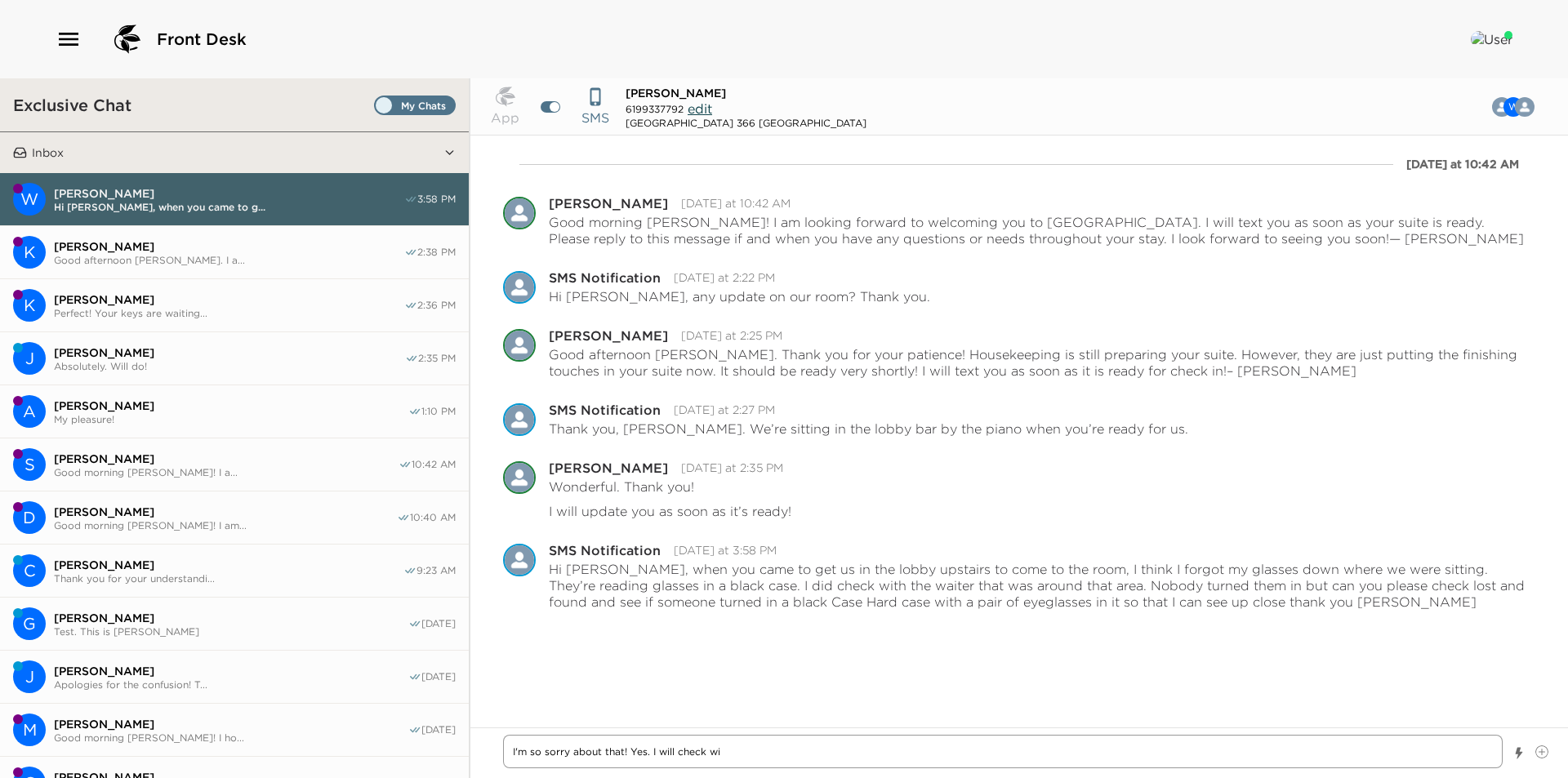
type textarea "I'm so sorry about that! Yes. I will check wit"
type textarea "x"
type textarea "I'm so sorry about that! Yes. I will check with"
type textarea "x"
type textarea "I'm so sorry about that! Yes. I will check witht"
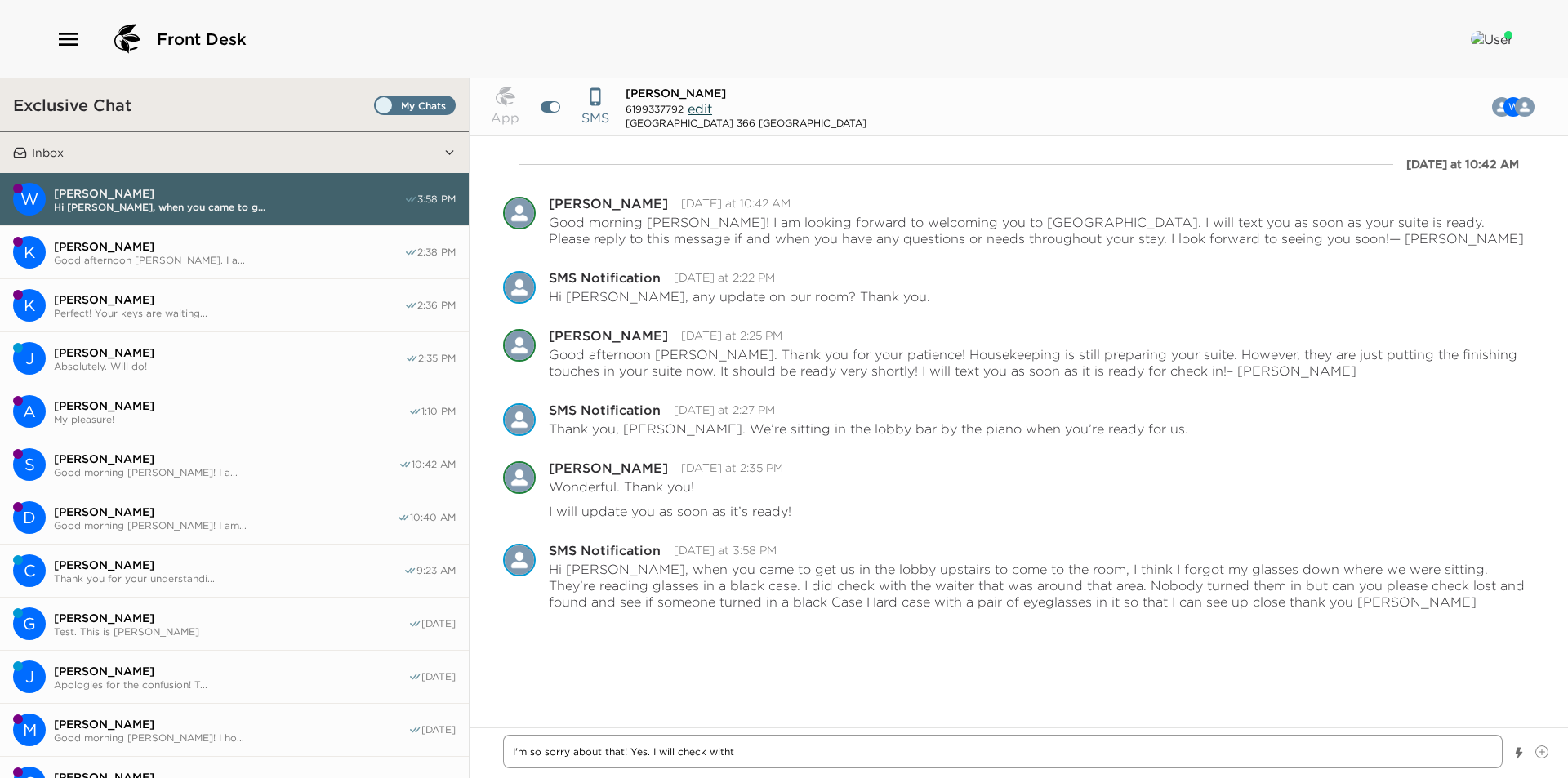
type textarea "x"
type textarea "I'm so sorry about that! Yes. I will check witht"
type textarea "x"
type textarea "I'm so sorry about that! Yes. I will check witht l"
type textarea "x"
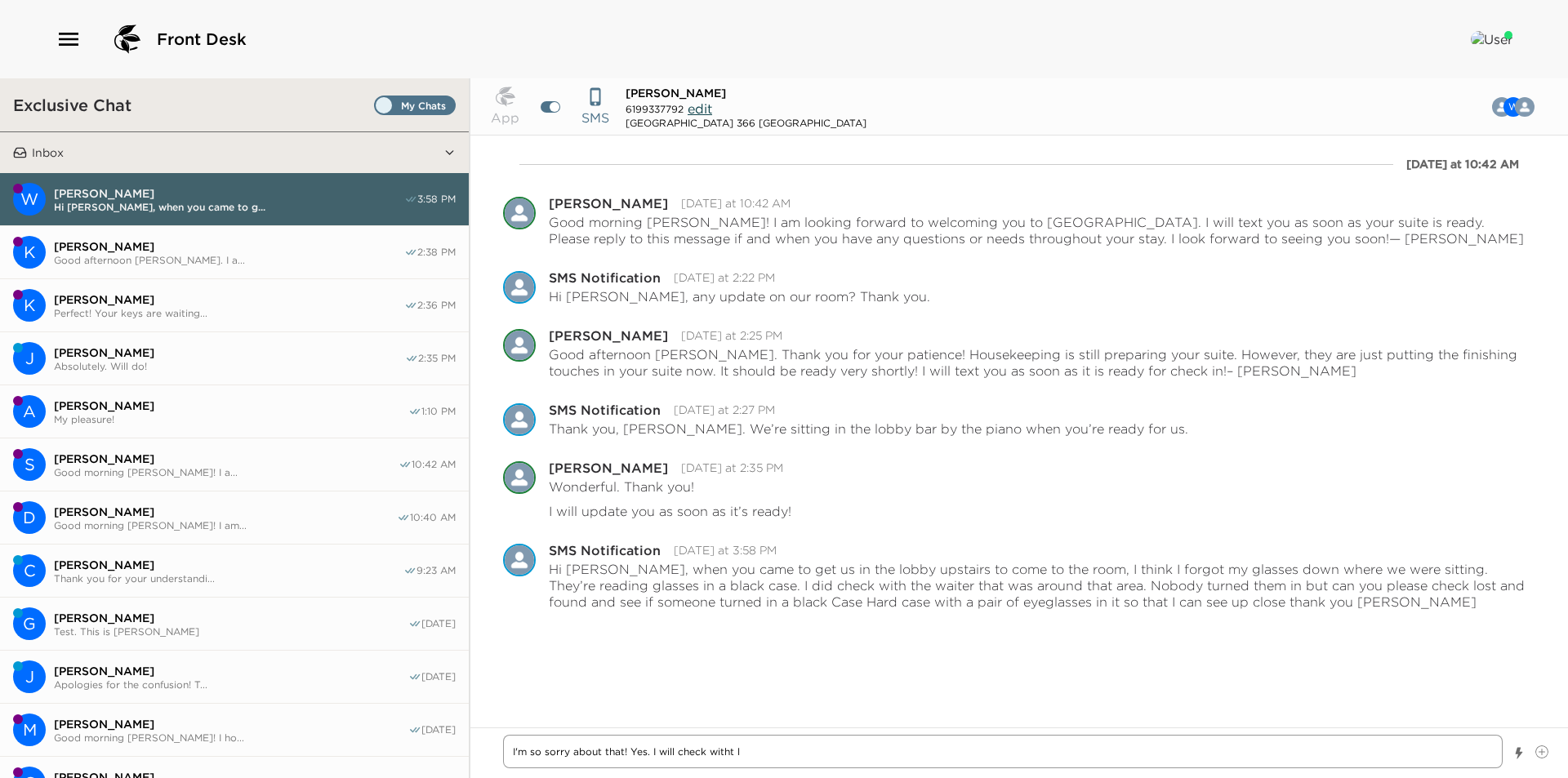
type textarea "I'm so sorry about that! Yes. I will check witht"
type textarea "x"
type textarea "I'm so sorry about that! Yes. I will check witht"
type textarea "x"
type textarea "I'm so sorry about that! Yes. I will check with"
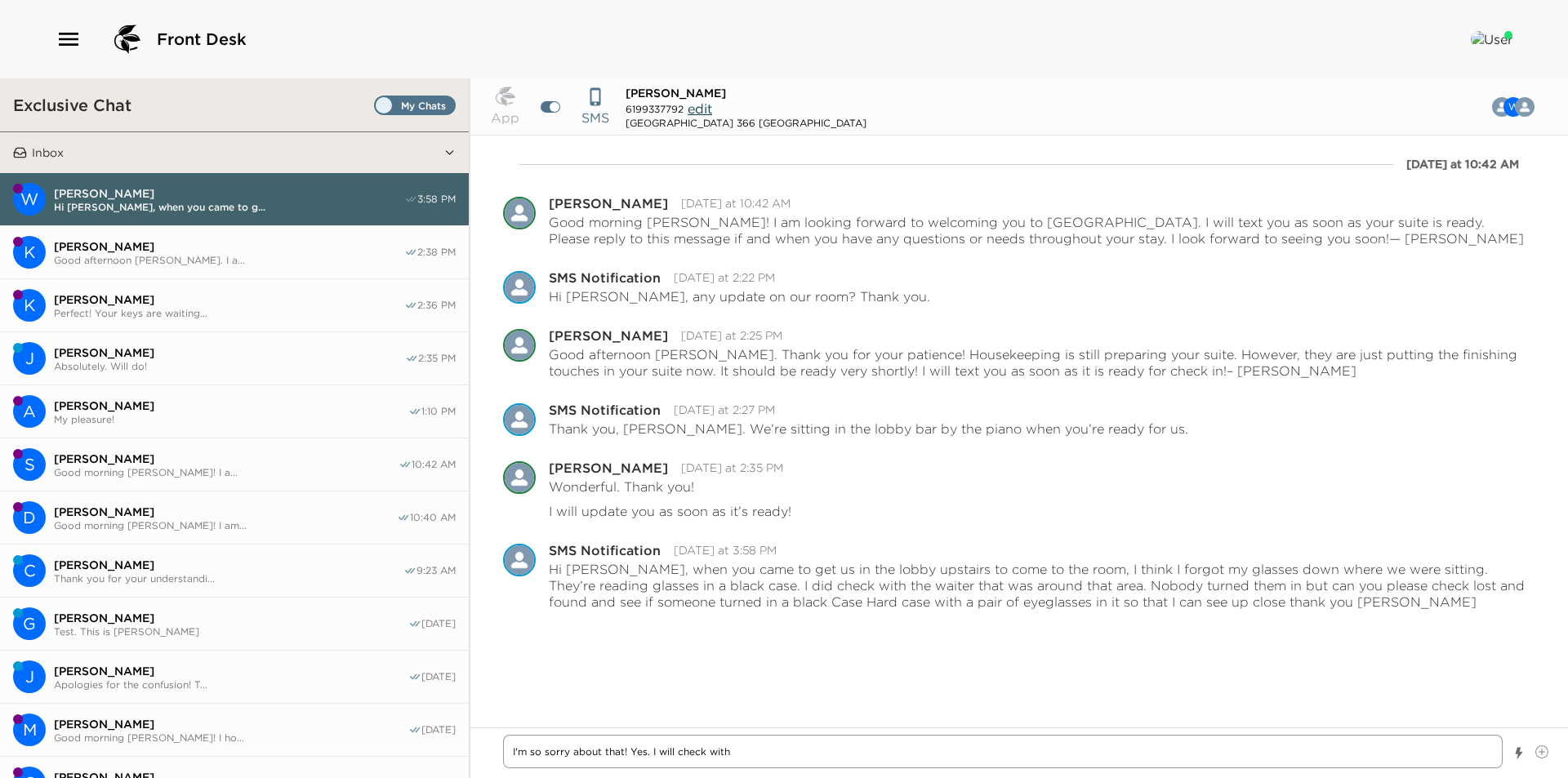
type textarea "x"
type textarea "I'm so sorry about that! Yes. I will check with"
type textarea "x"
type textarea "I'm so sorry about that! Yes. I will check with h"
type textarea "x"
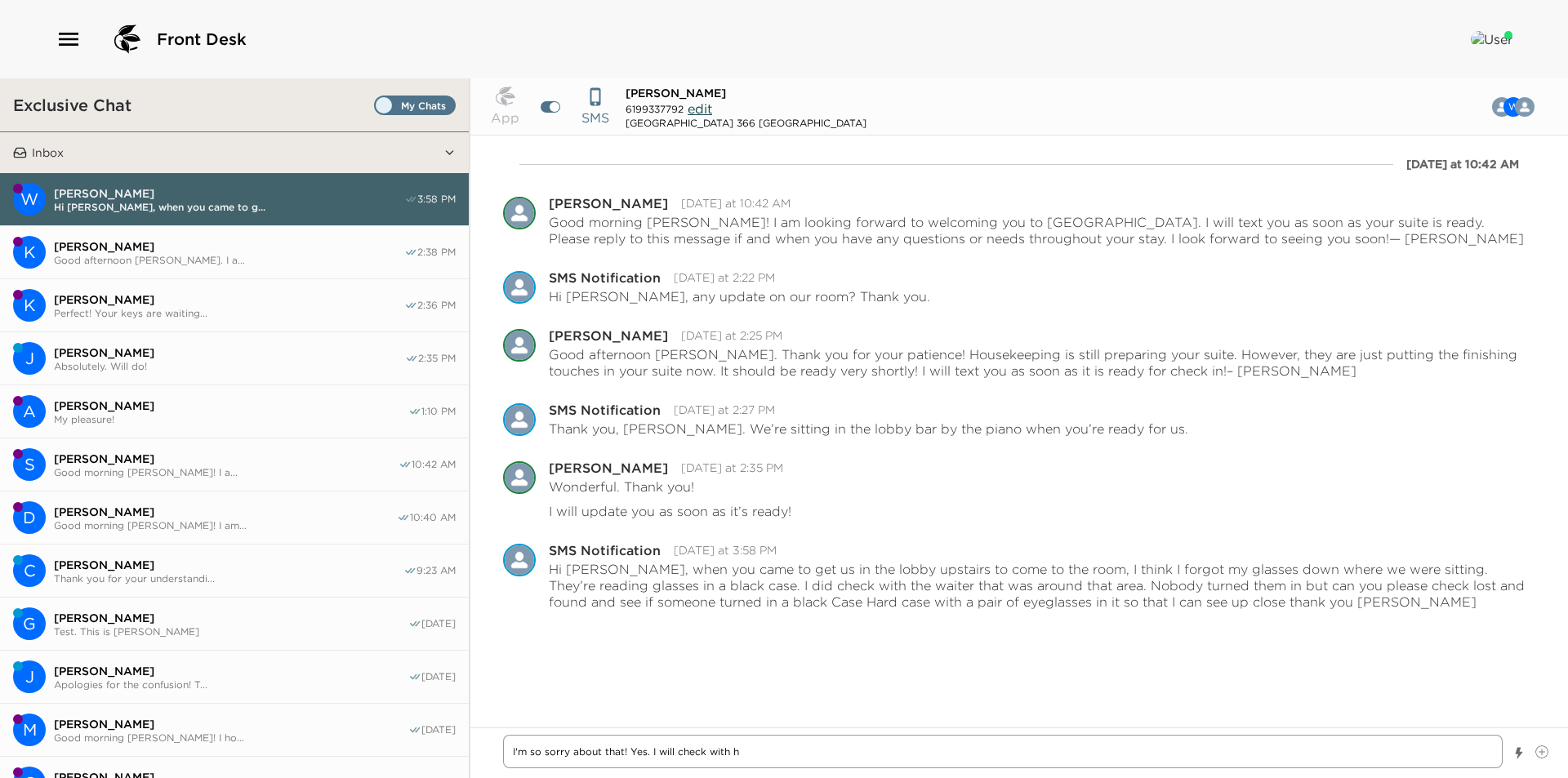
type textarea "I'm so sorry about that! Yes. I will check with"
type textarea "x"
type textarea "I'm so sorry about that! Yes. I will check with t"
type textarea "x"
type textarea "I'm so sorry about that! Yes. I will check with th"
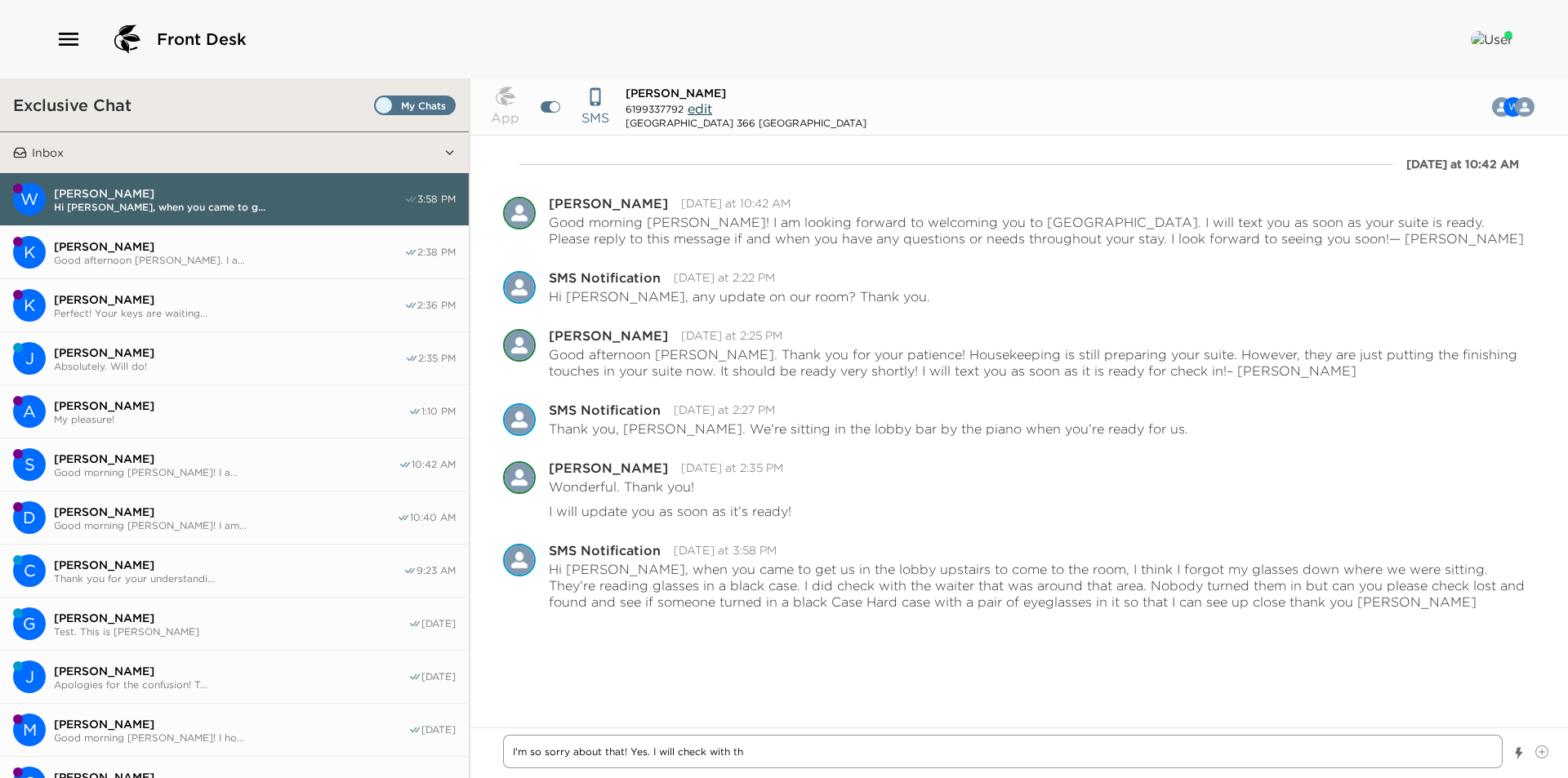
type textarea "x"
type textarea "I'm so sorry about that! Yes. I will check with the"
type textarea "x"
type textarea "I'm so sorry about that! Yes. I will check with the"
type textarea "x"
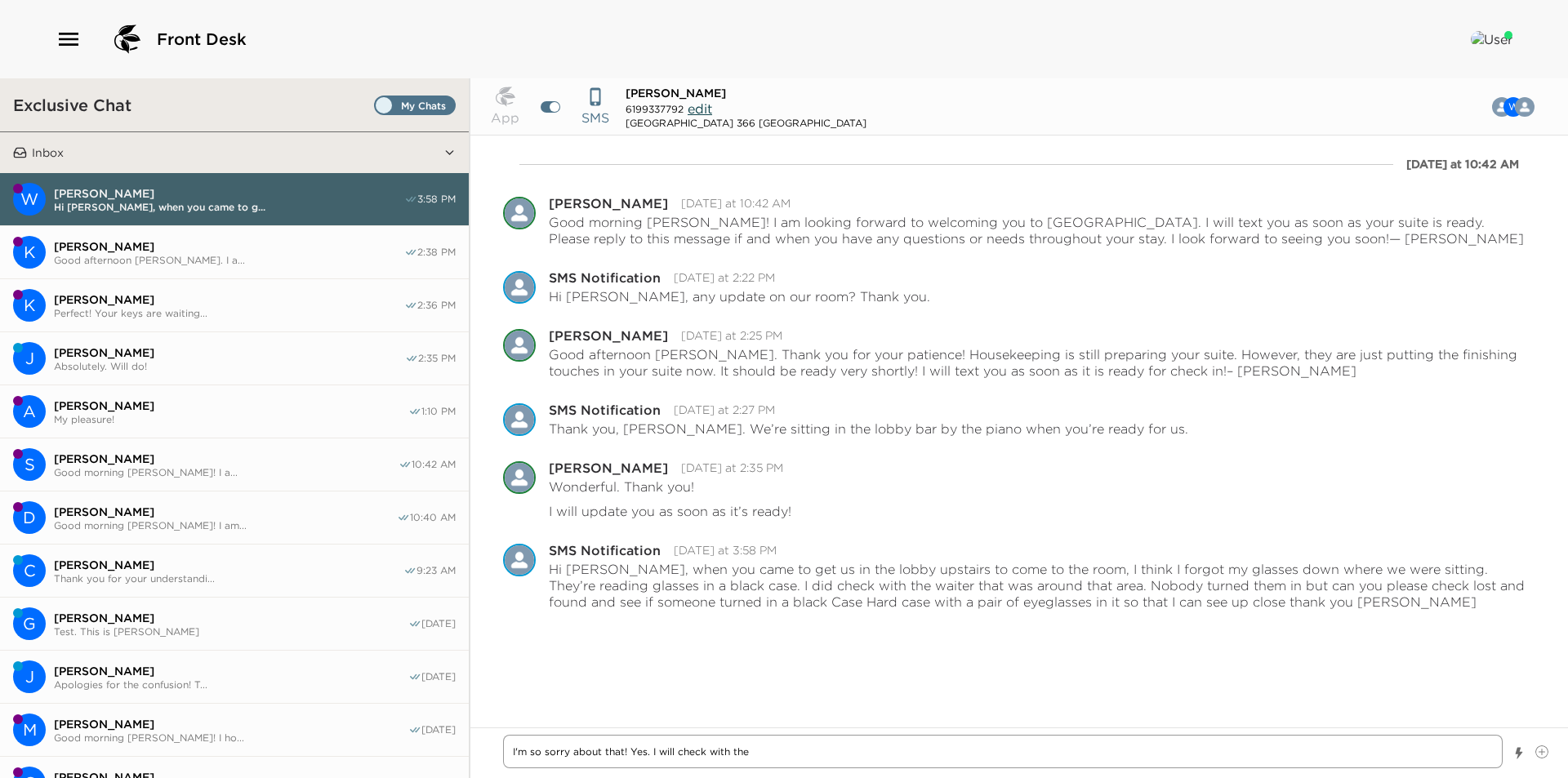
type textarea "I'm so sorry about that! Yes. I will check with the l"
type textarea "x"
type textarea "I'm so sorry about that! Yes. I will check with the lo"
type textarea "x"
type textarea "I'm so sorry about that! Yes. I will check with the lob"
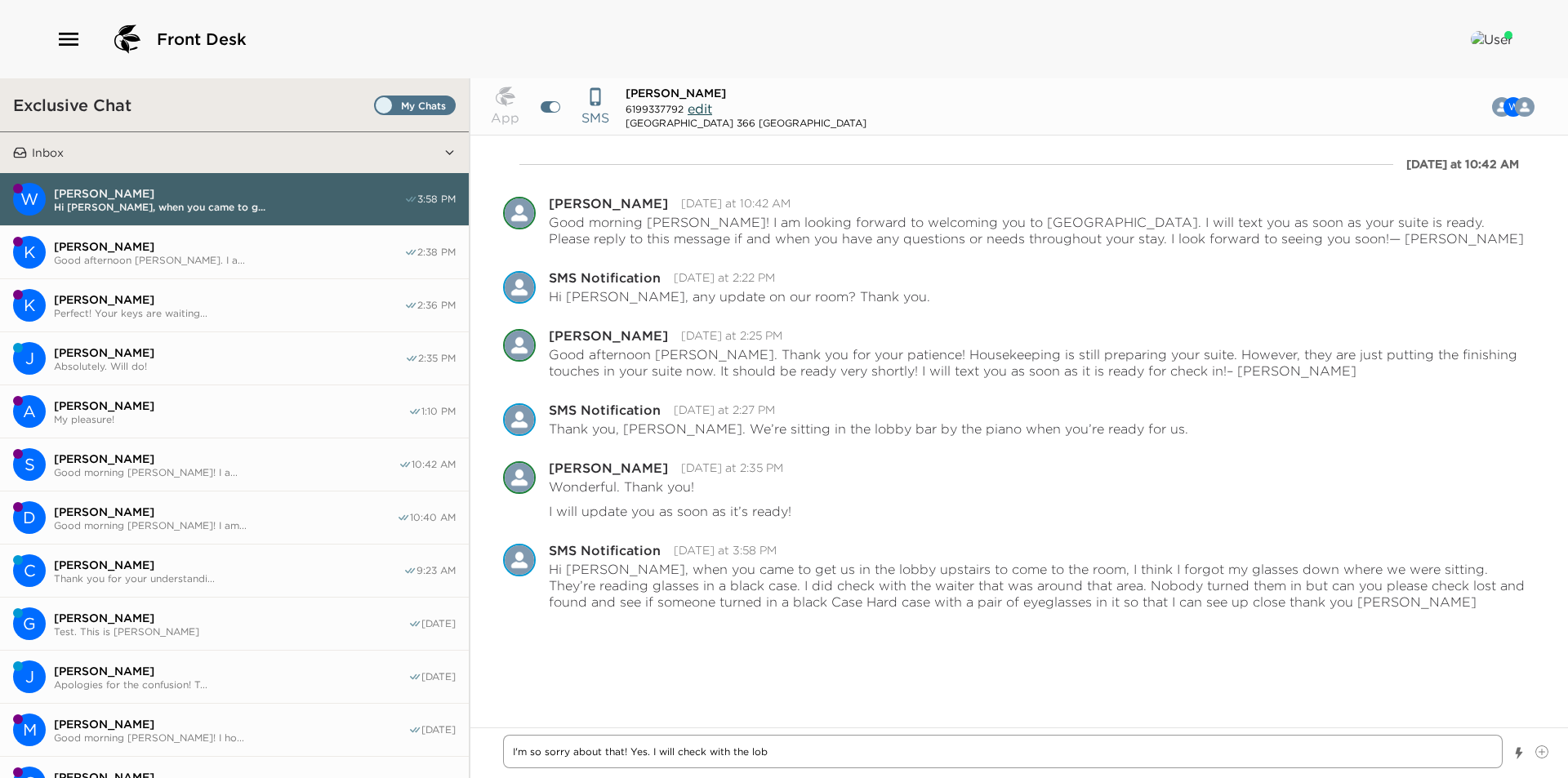
type textarea "x"
type textarea "I'm so sorry about that! Yes. I will check with the lobb"
type textarea "x"
type textarea "I'm so sorry about that! Yes. I will check with the lobby"
type textarea "x"
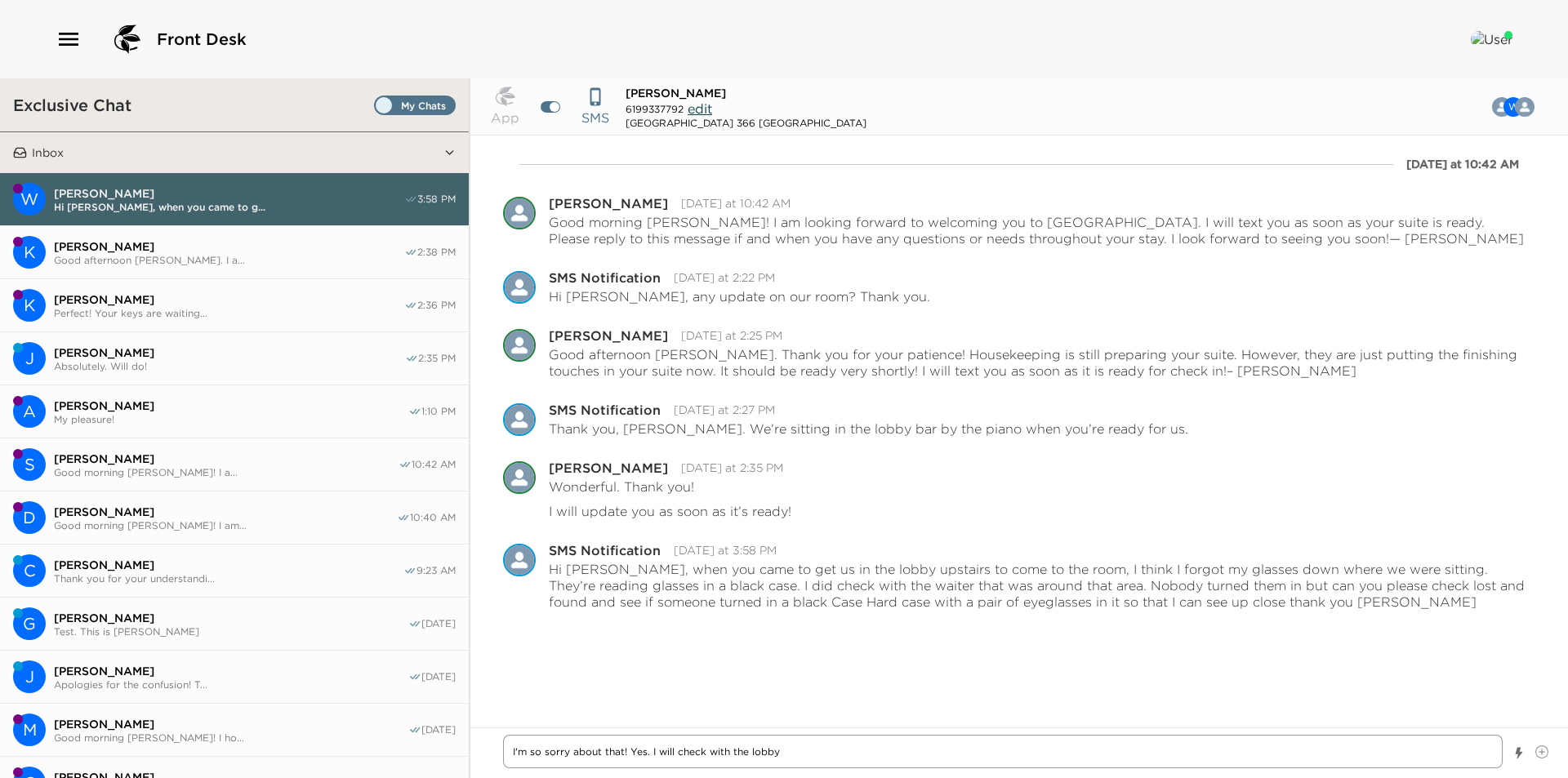
type textarea "I'm so sorry about that! Yes. I will check with the lobby"
type textarea "x"
type textarea "I'm so sorry about that! Yes. I will check with the lobby a"
type textarea "x"
type textarea "I'm so sorry about that! Yes. I will check with the lobby an"
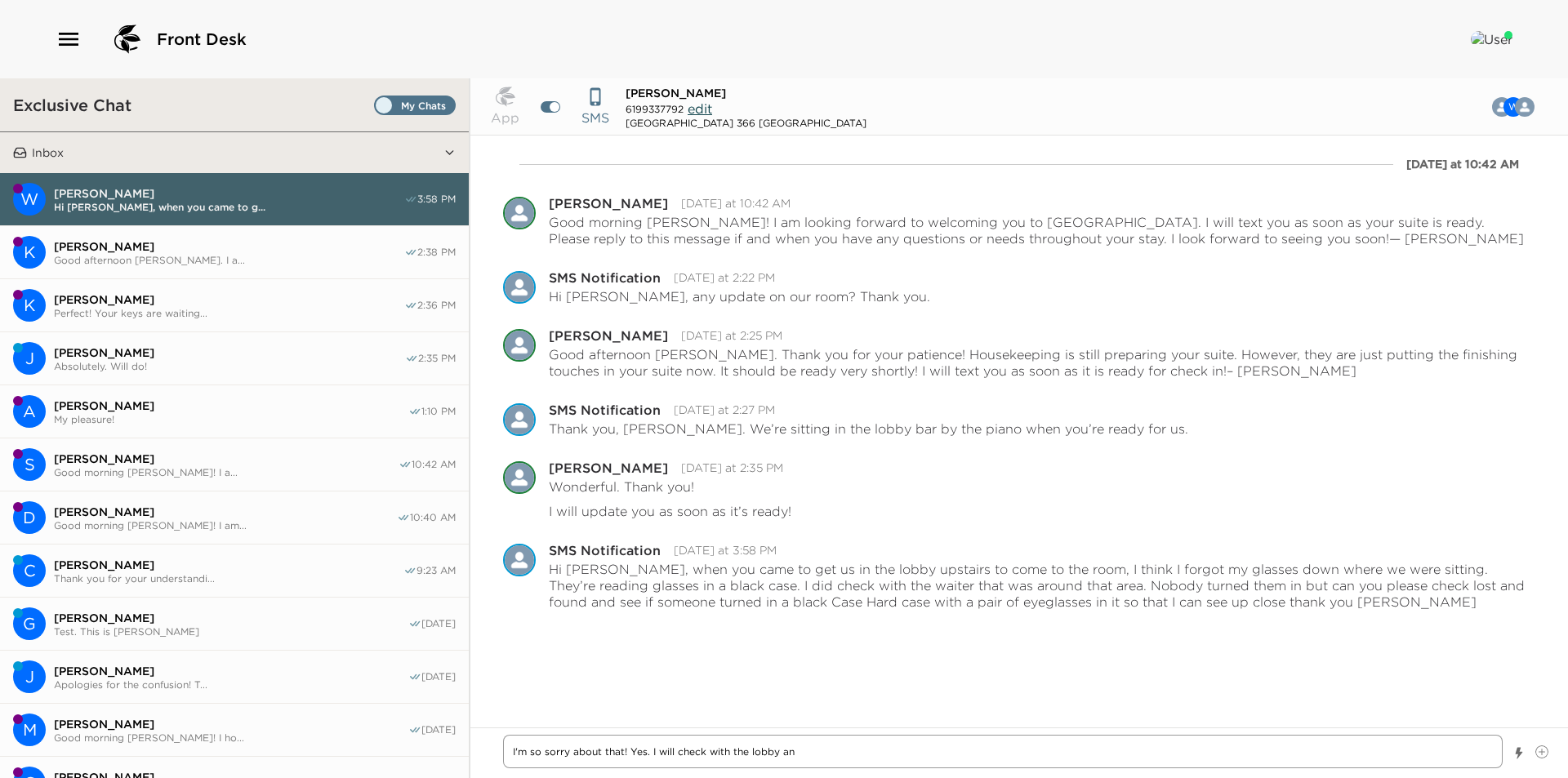
type textarea "x"
type textarea "I'm so sorry about that! Yes. I will check with the lobby and"
type textarea "x"
type textarea "I'm so sorry about that! Yes. I will check with the lobby and"
type textarea "x"
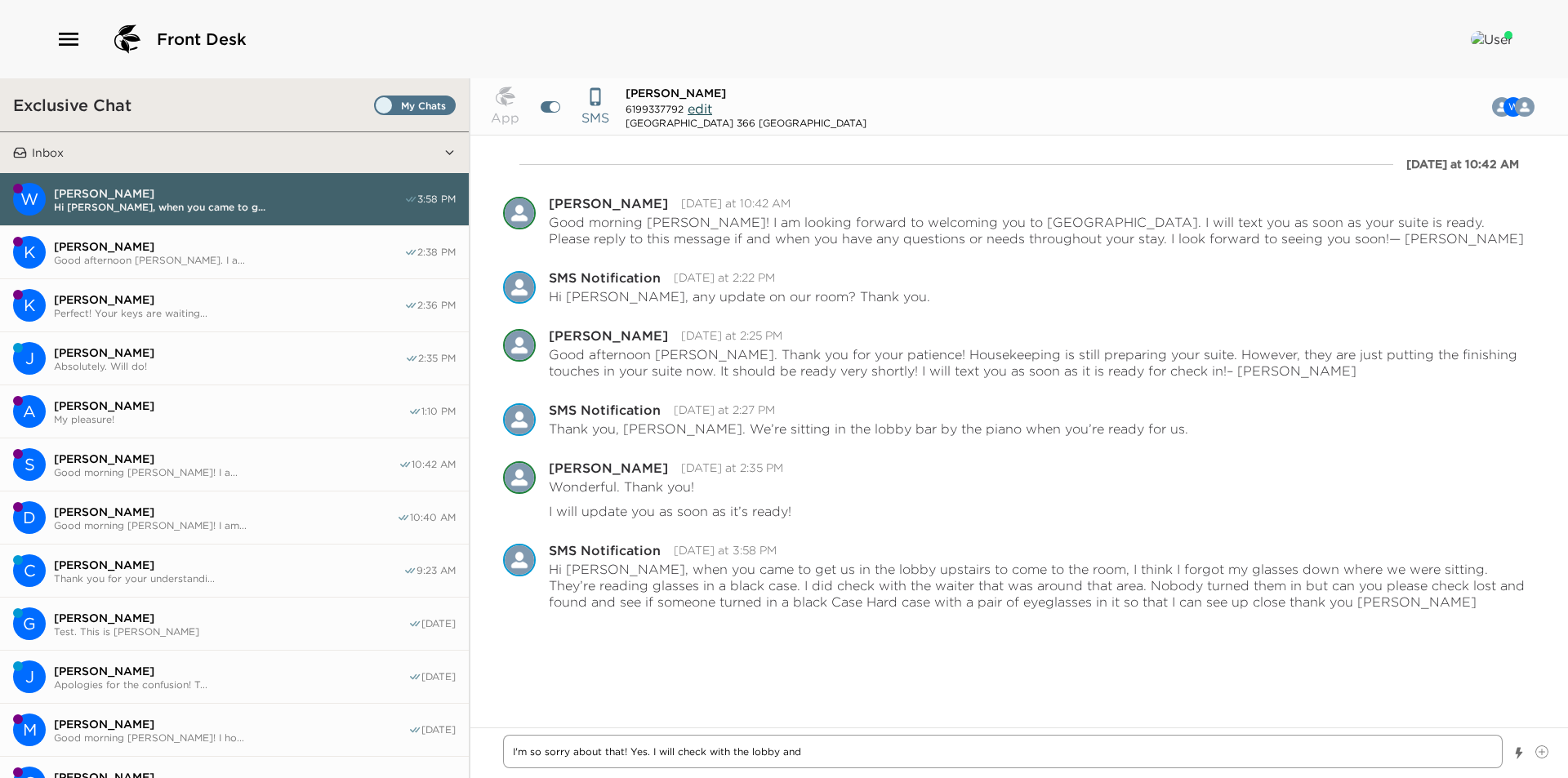
type textarea "I'm so sorry about that! Yes. I will check with the lobby and"
type textarea "x"
type textarea "I'm so sorry about that! Yes. I will check with the lobby an"
type textarea "x"
type textarea "I'm so sorry about that! Yes. I will check with the lobby a"
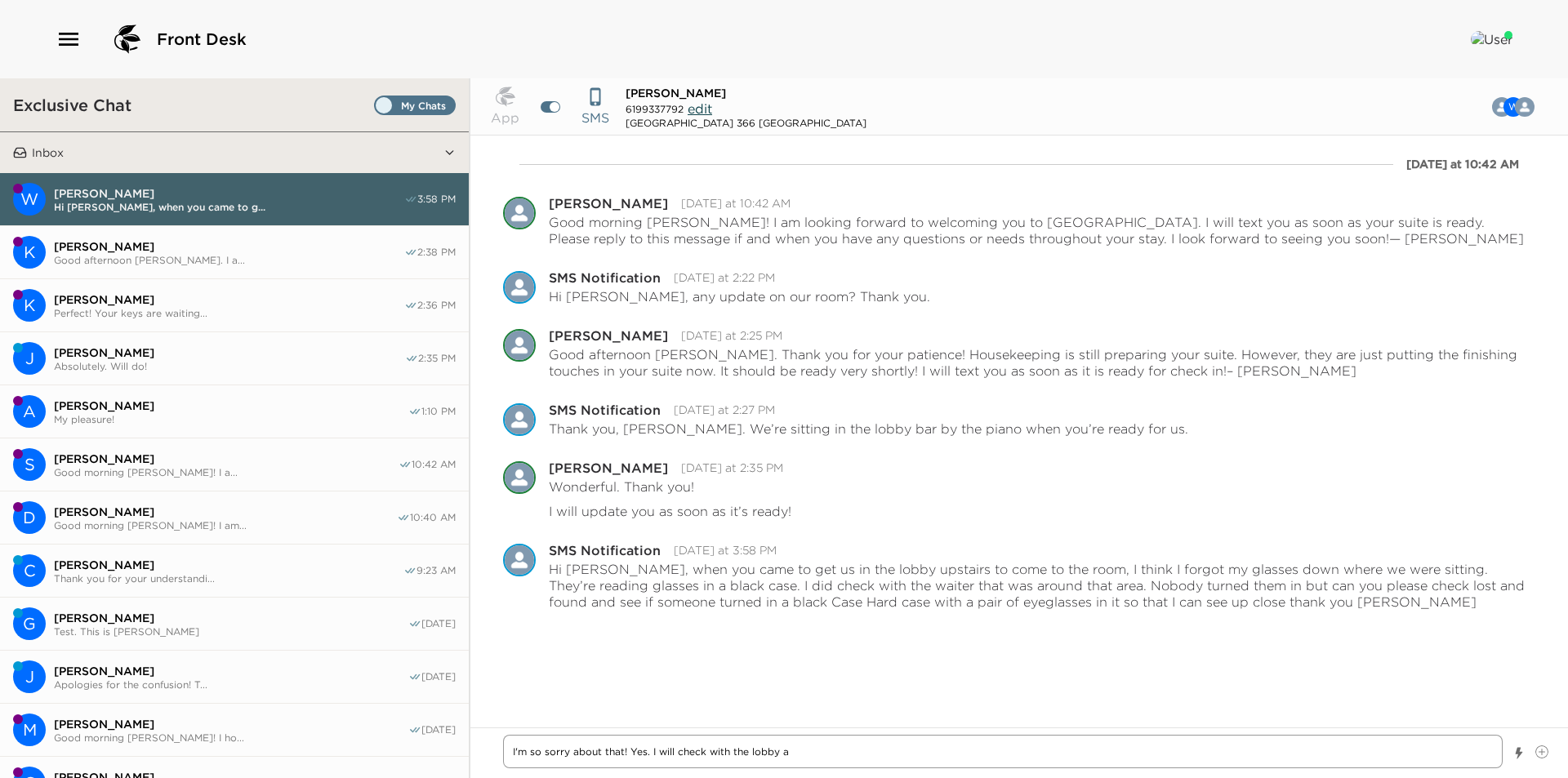
type textarea "x"
type textarea "I'm so sorry about that! Yes. I will check with the lobby"
type textarea "x"
type textarea "I'm so sorry about that! Yes. I will check with the lobby"
type textarea "x"
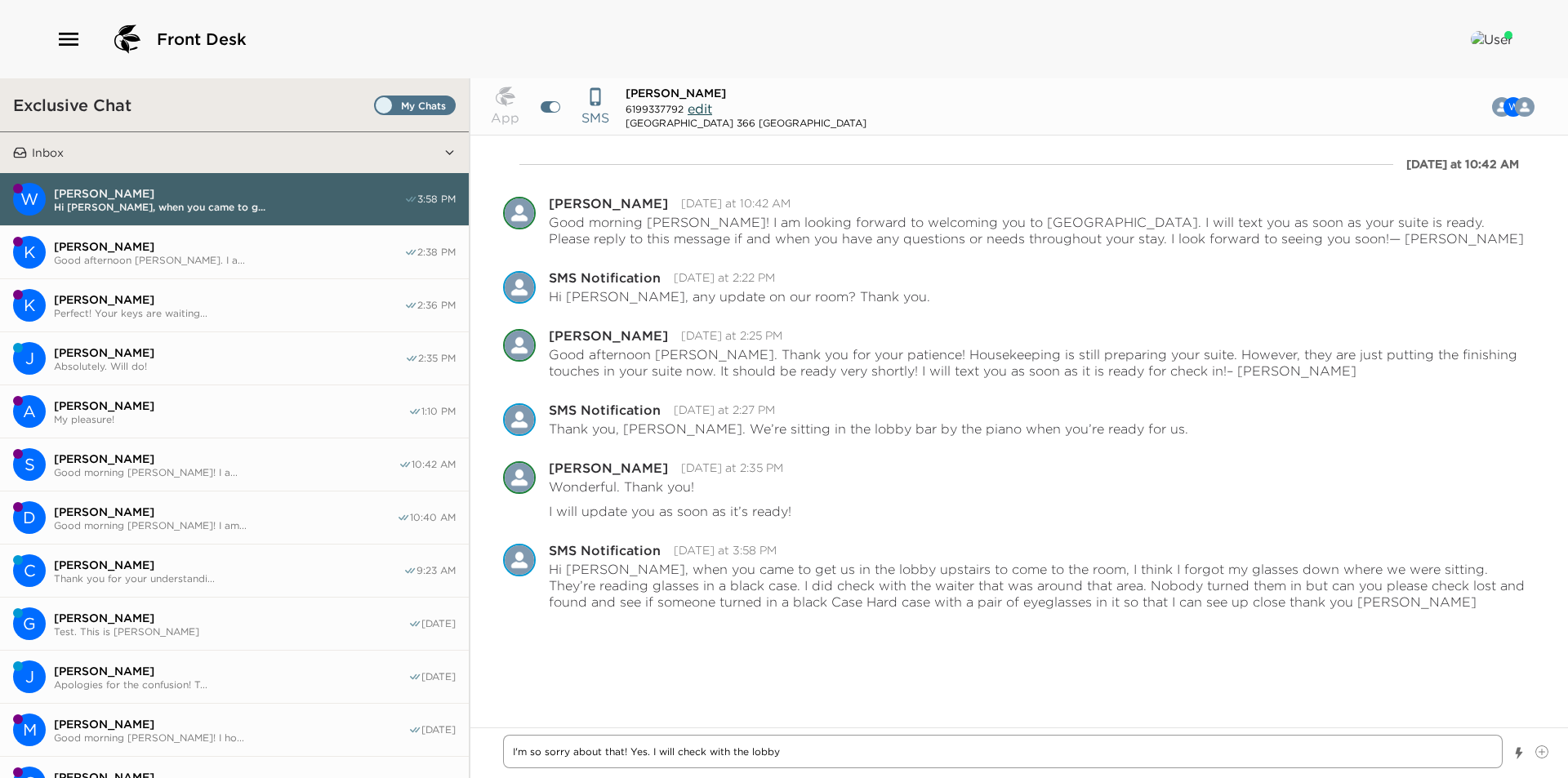
type textarea "I'm so sorry about that! Yes. I will check with the lobby,"
type textarea "x"
type textarea "I'm so sorry about that! Yes. I will check with the lobby,"
type textarea "x"
type textarea "I'm so sorry about that! Yes. I will check with the lobby, f"
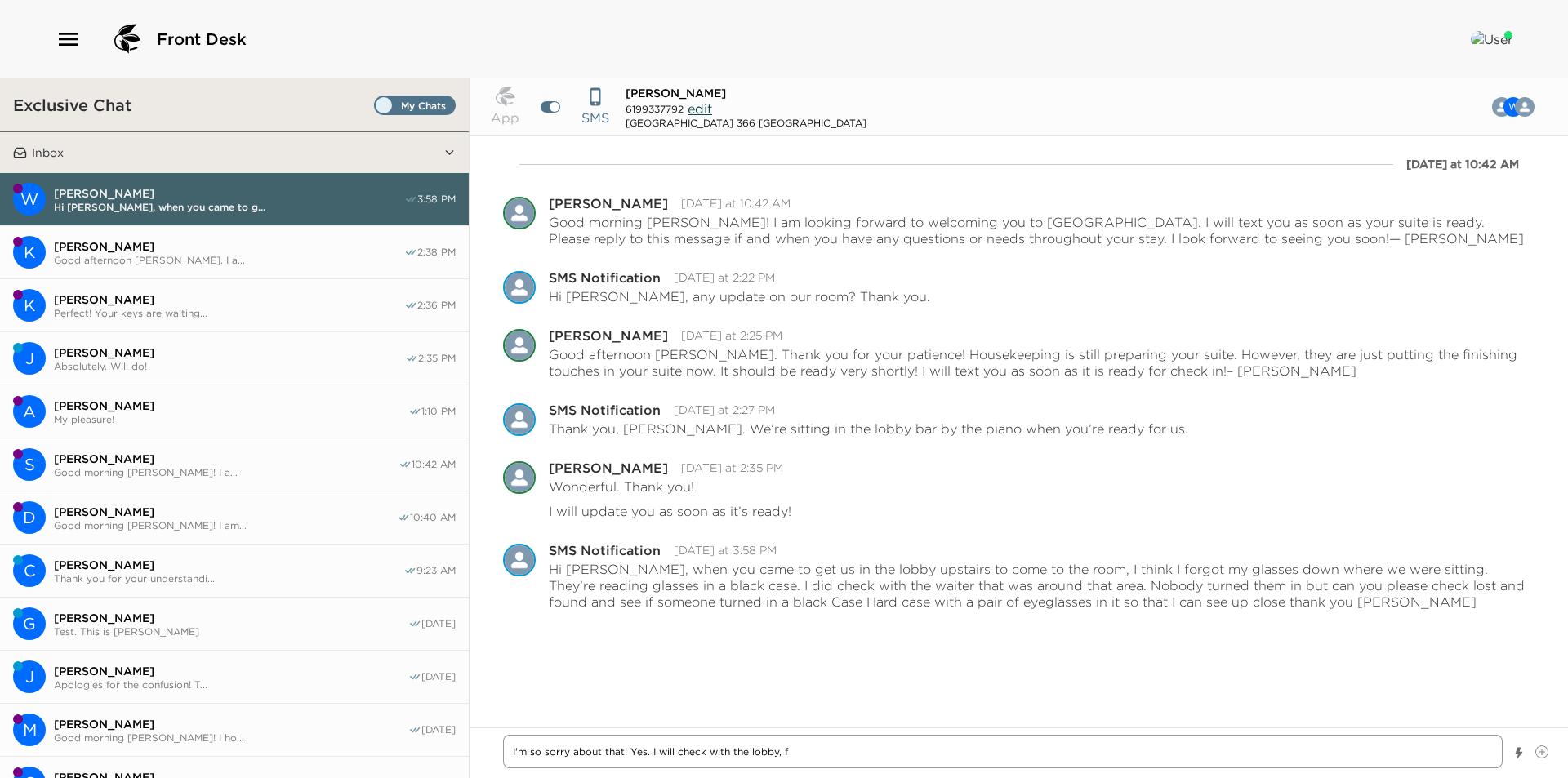
type textarea "x"
type textarea "I'm so sorry about that! Yes. I will check with the lobby, fr"
type textarea "x"
type textarea "I'm so sorry about that! Yes. I will check with the lobby, fro"
type textarea "x"
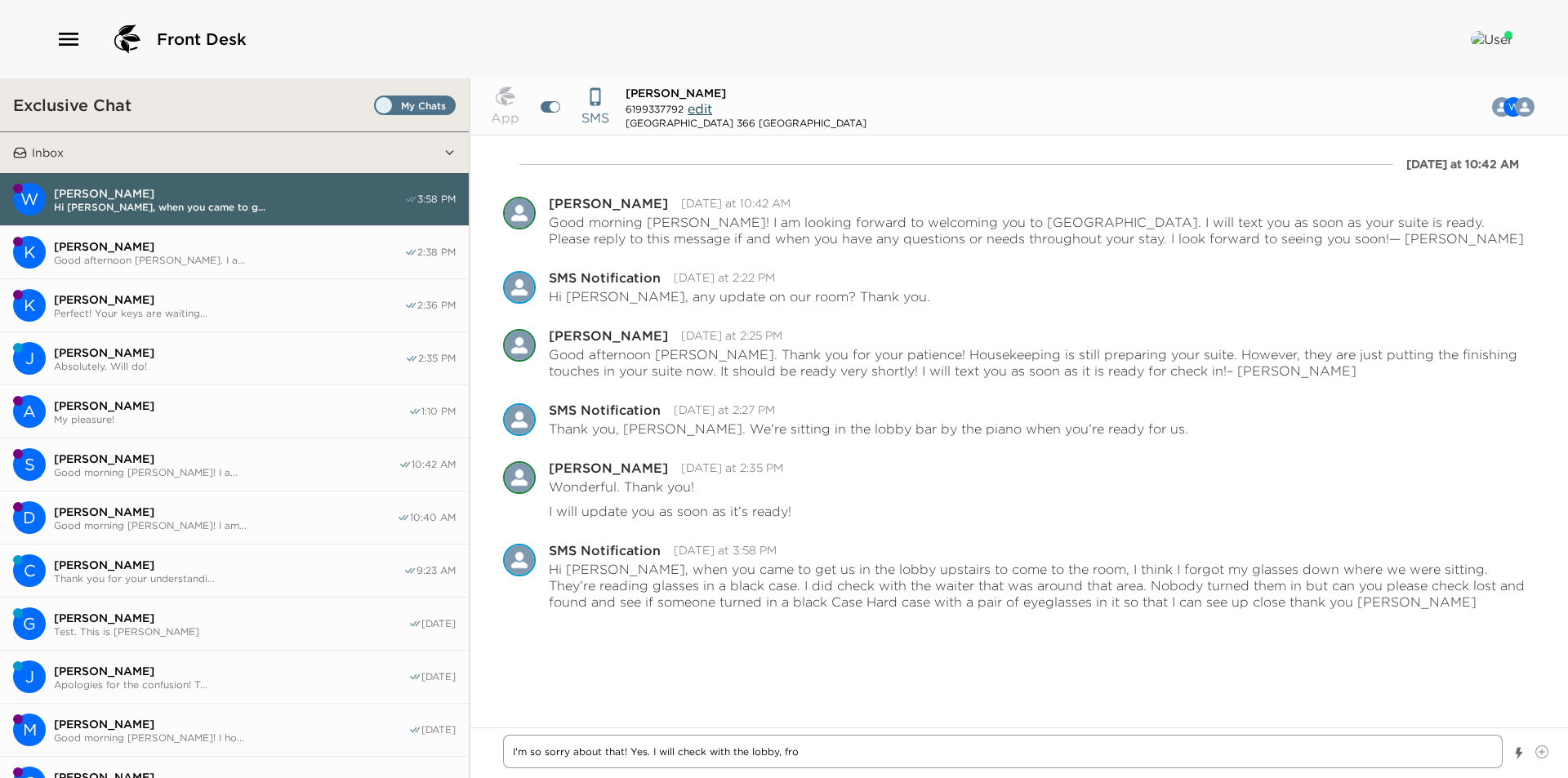
type textarea "I'm so sorry about that! Yes. I will check with the lobby, fron"
type textarea "x"
type textarea "I'm so sorry about that! Yes. I will check with the lobby, front"
type textarea "x"
type textarea "I'm so sorry about that! Yes. I will check with the lobby, front"
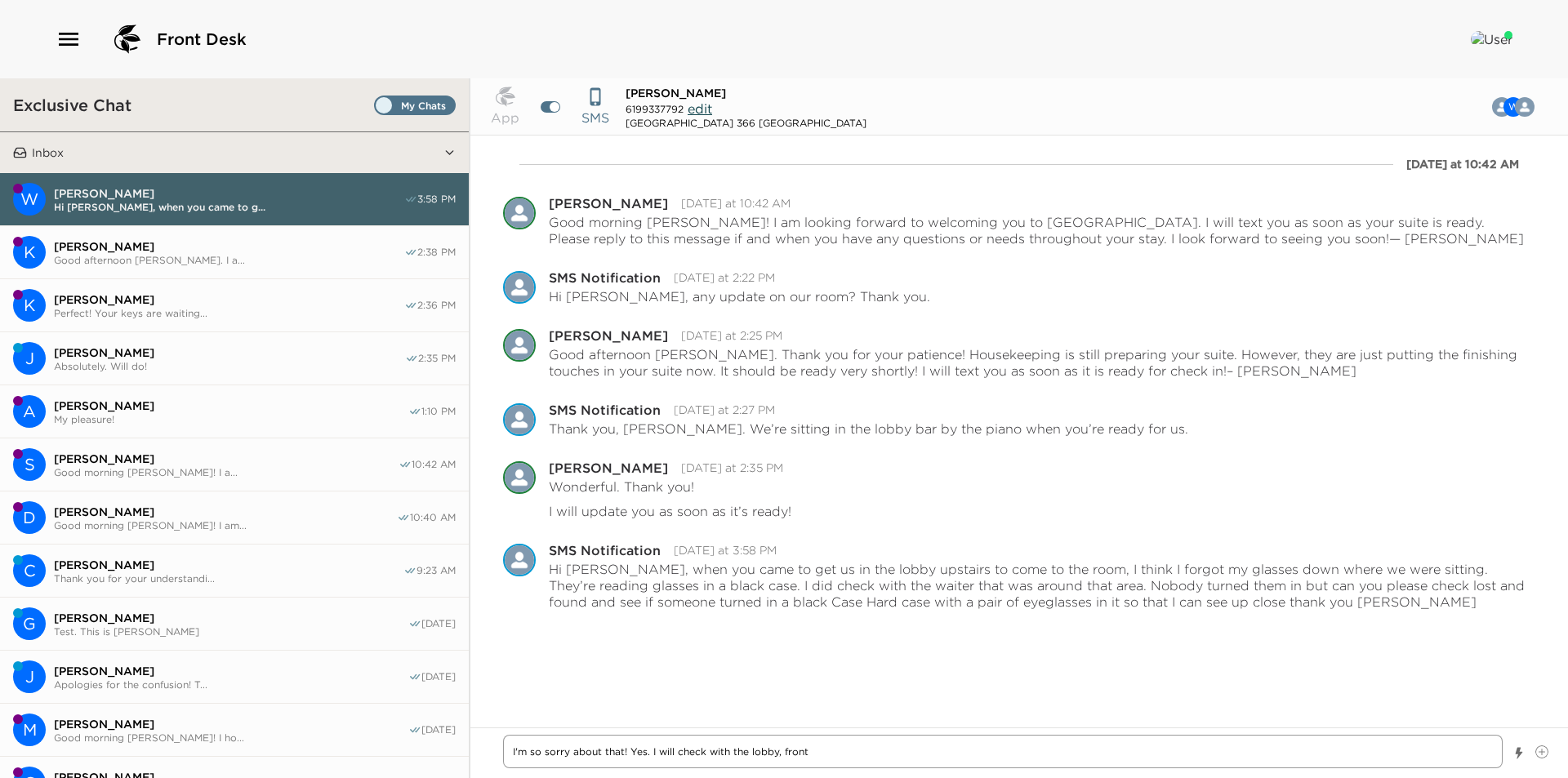
type textarea "x"
type textarea "I'm so sorry about that! Yes. I will check with the lobby, front d"
type textarea "x"
type textarea "I'm so sorry about that! Yes. I will check with the lobby, front de"
type textarea "x"
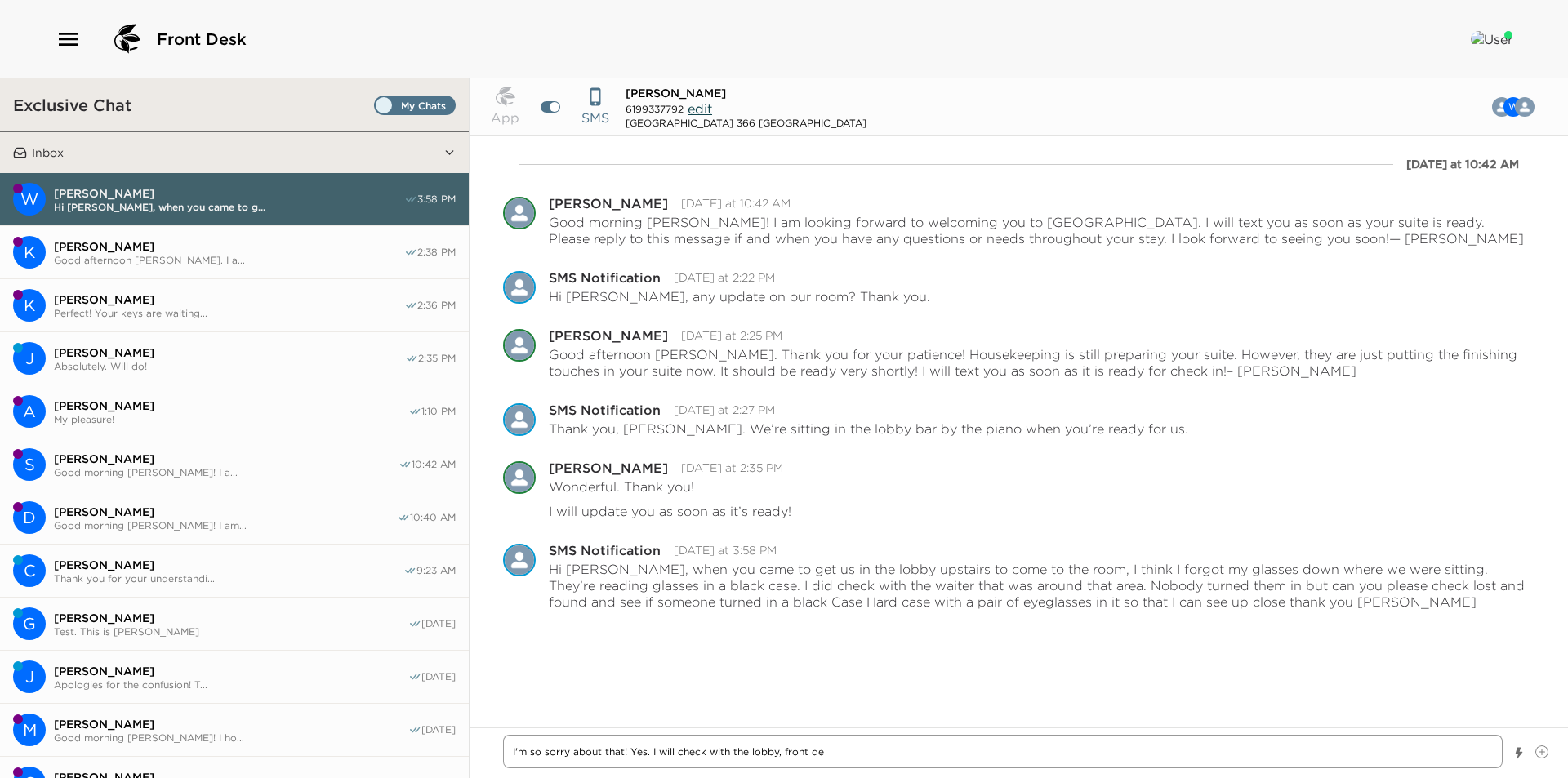
type textarea "I'm so sorry about that! Yes. I will check with the lobby, front des"
type textarea "x"
type textarea "I'm so sorry about that! Yes. I will check with the lobby, front desk"
type textarea "x"
type textarea "I'm so sorry about that! Yes. I will check with the lobby, front desk,"
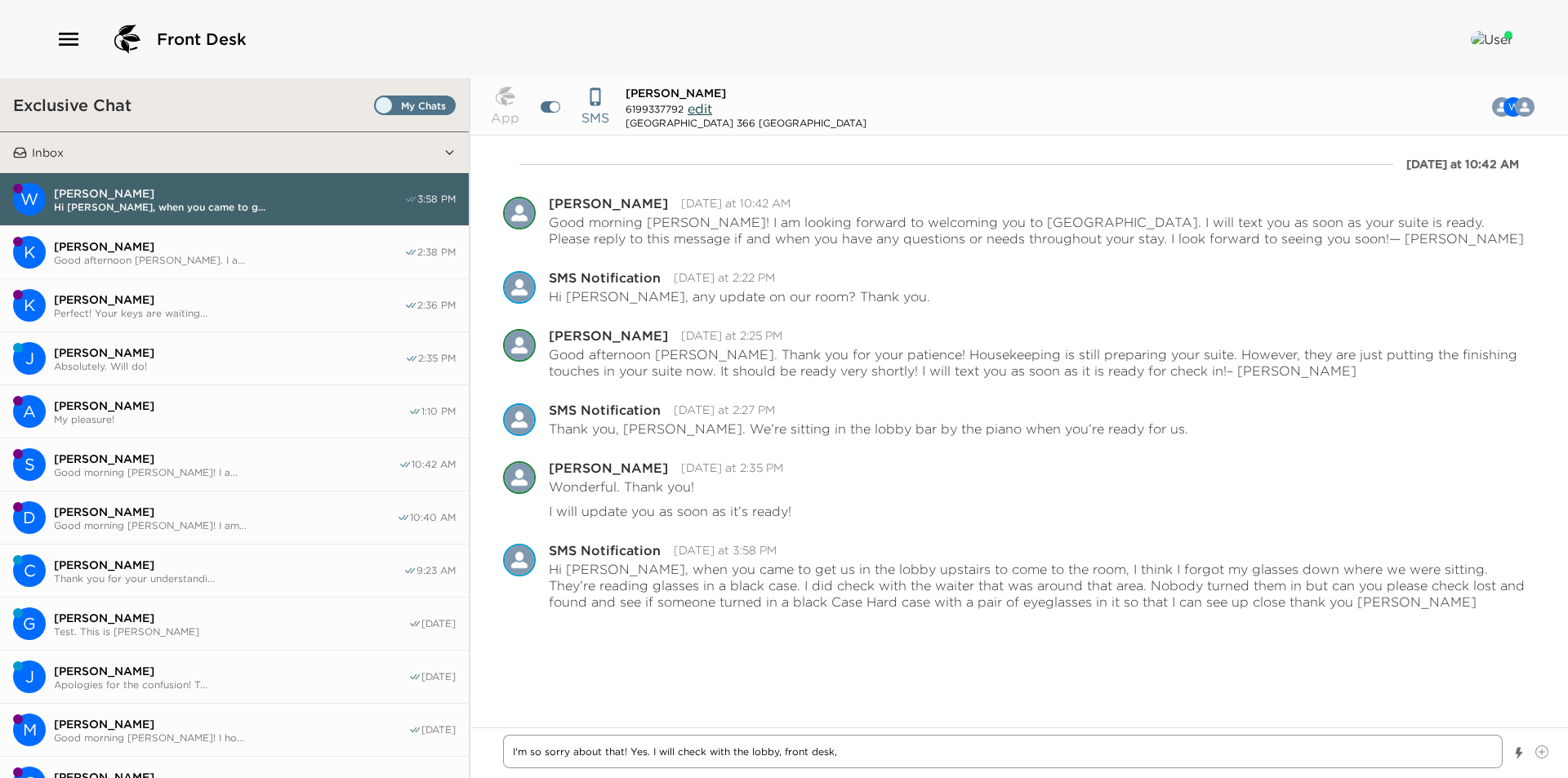
type textarea "x"
type textarea "I'm so sorry about that! Yes. I will check with the lobby, front desk,"
type textarea "x"
type textarea "I'm so sorry about that! Yes. I will check with the lobby, front desk, a"
type textarea "x"
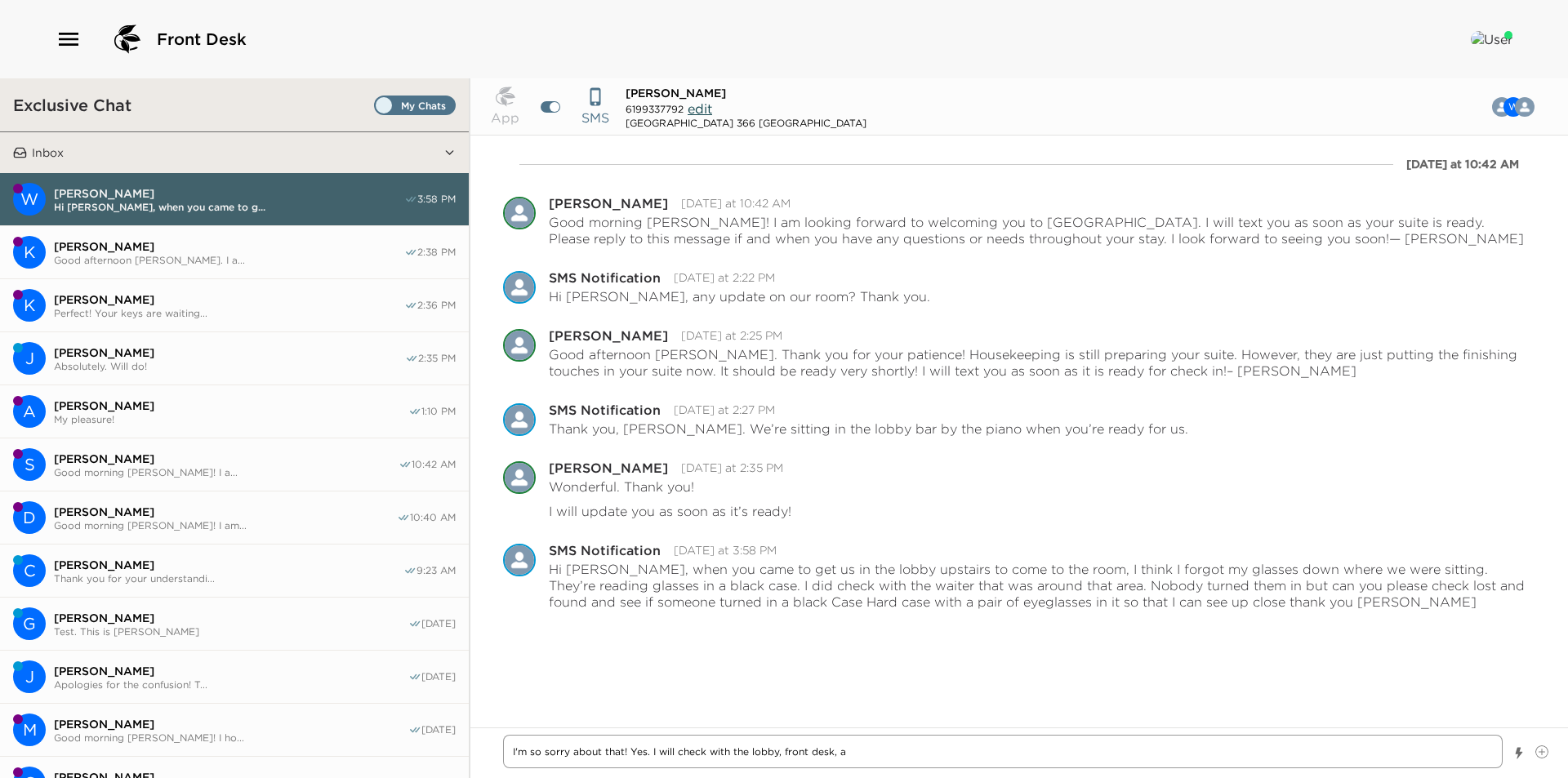
type textarea "I'm so sorry about that! Yes. I will check with the lobby, front desk, an"
type textarea "x"
type textarea "I'm so sorry about that! Yes. I will check with the lobby, front desk, and"
type textarea "x"
type textarea "I'm so sorry about that! Yes. I will check with the lobby, front desk, and"
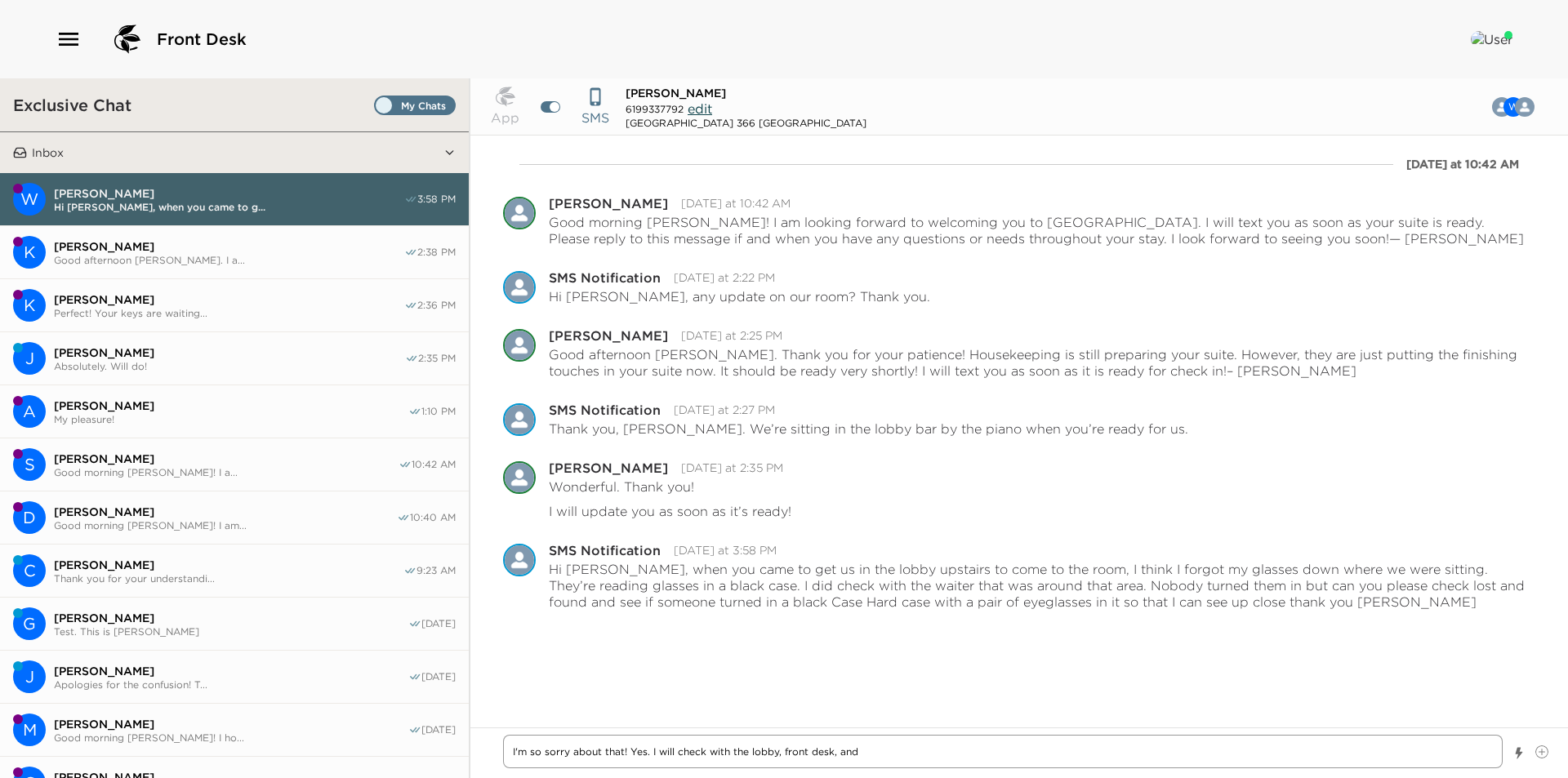
type textarea "x"
type textarea "I'm so sorry about that! Yes. I will check with the lobby, front desk, and L"
type textarea "x"
type textarea "I'm so sorry about that! Yes. I will check with the lobby, front desk, and Lo"
type textarea "x"
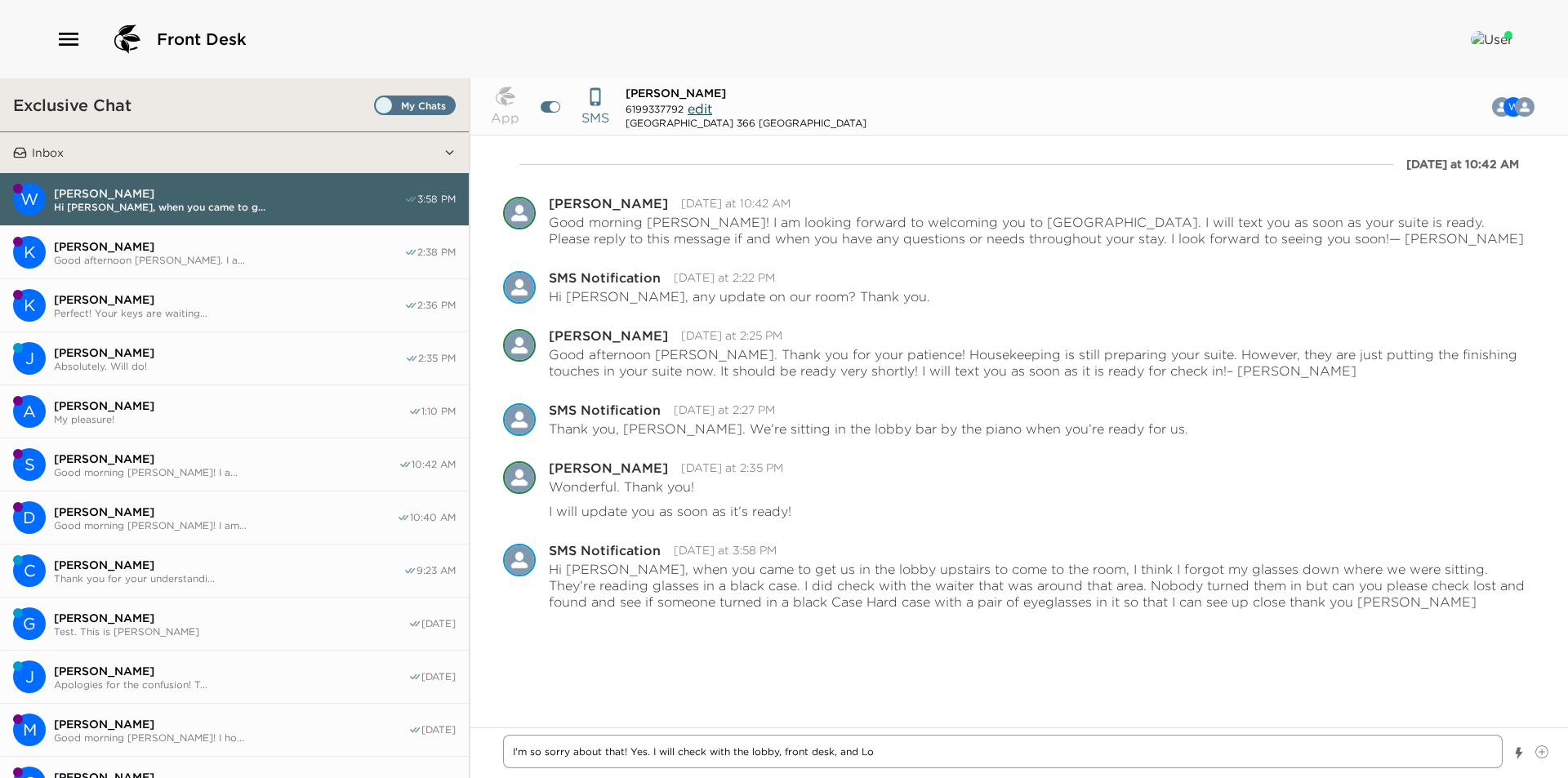
type textarea "I'm so sorry about that! Yes. I will check with the lobby, front desk, and Los"
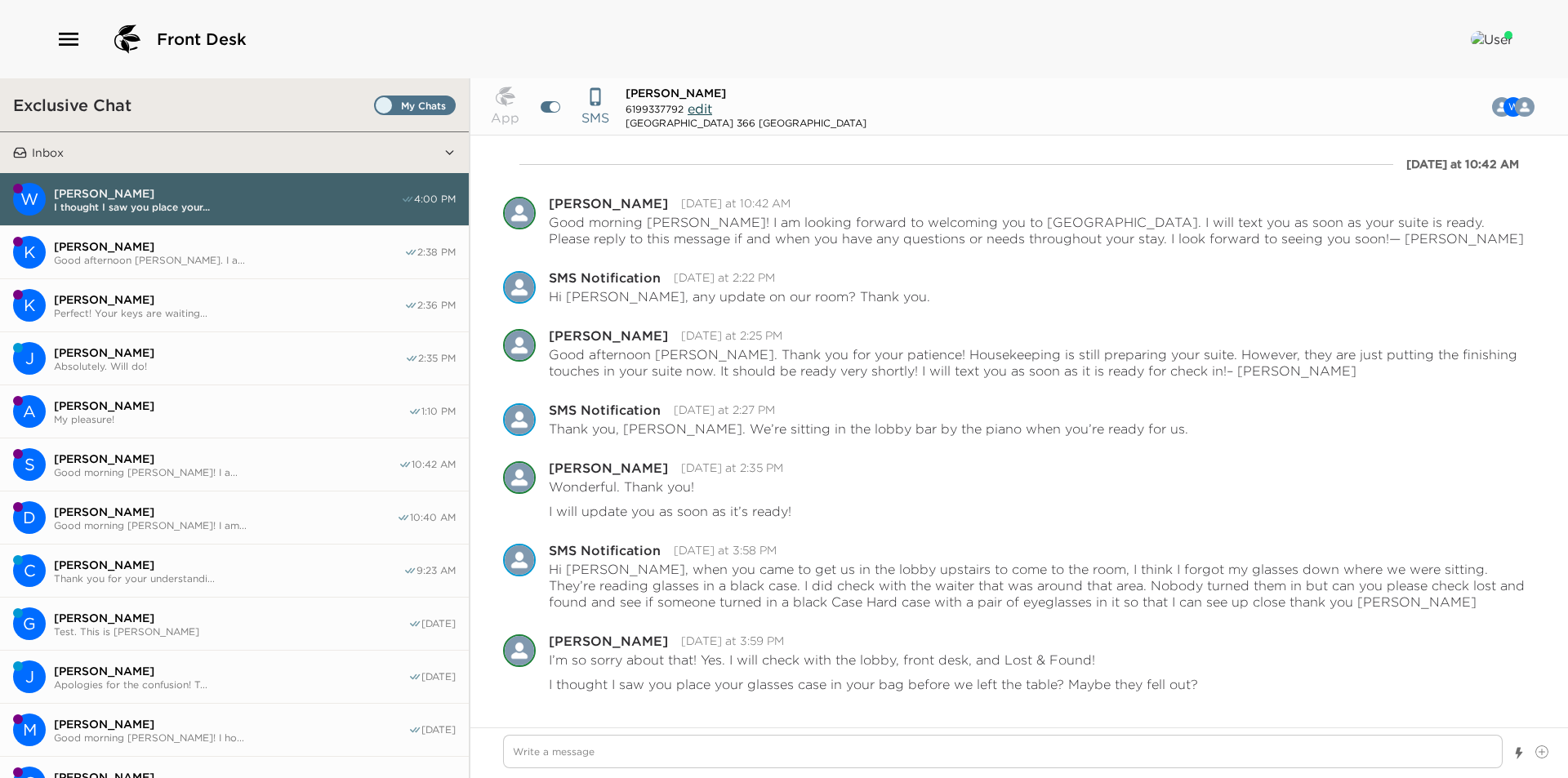
click at [386, 105] on span "Set all destinations" at bounding box center [414, 109] width 82 height 19
click at [378, 109] on input "Set all destinations" at bounding box center [378, 109] width 0 height 0
click at [915, 750] on textarea "Write a message" at bounding box center [1002, 751] width 999 height 34
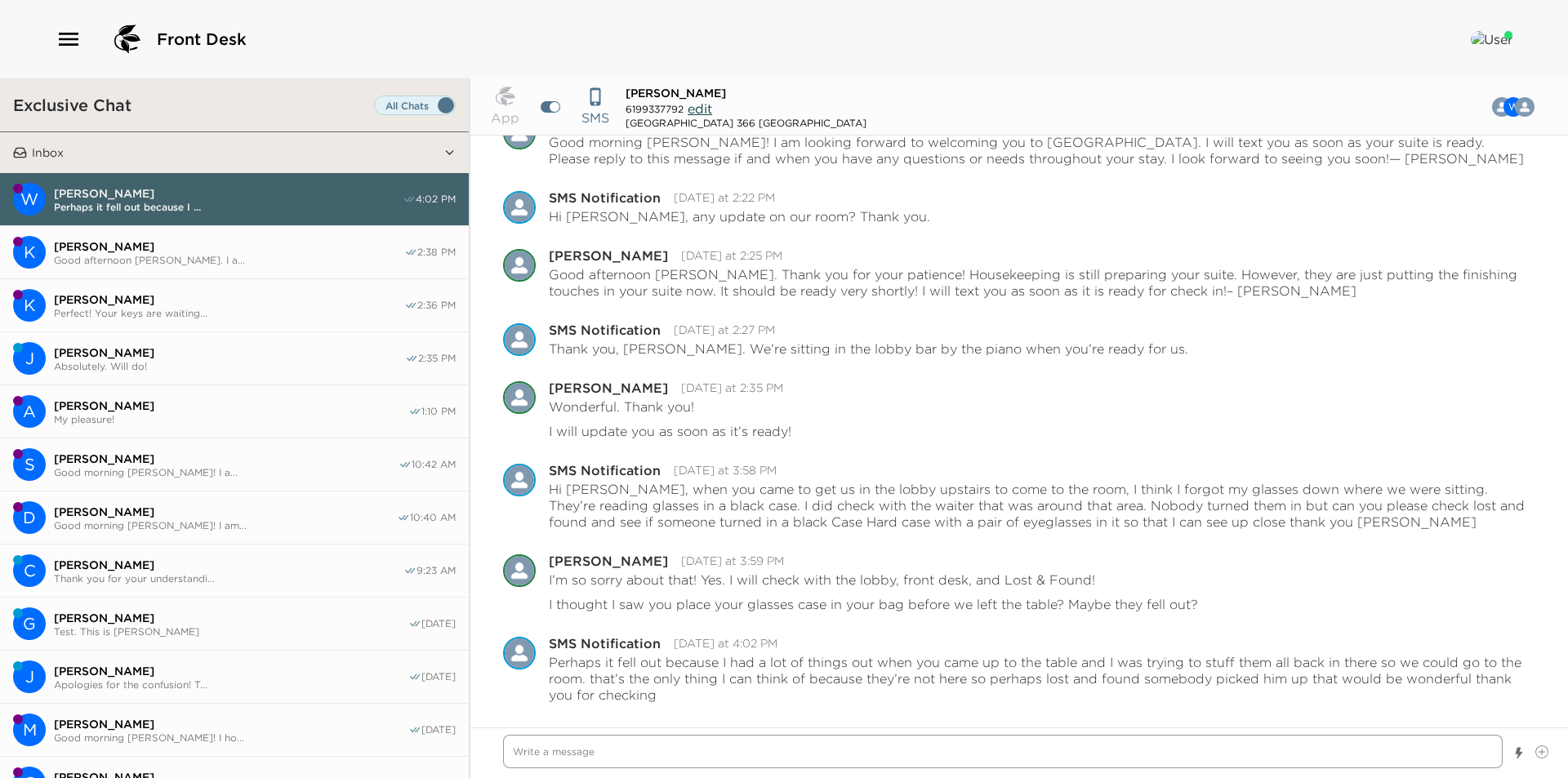
click at [1233, 748] on textarea "Write a message" at bounding box center [1002, 751] width 999 height 34
drag, startPoint x: 1017, startPoint y: 755, endPoint x: 1138, endPoint y: 754, distance: 121.0
click at [1138, 754] on textarea "I just checked with Lost and Found and nothing has been turned in. I will searc…" at bounding box center [1002, 751] width 999 height 34
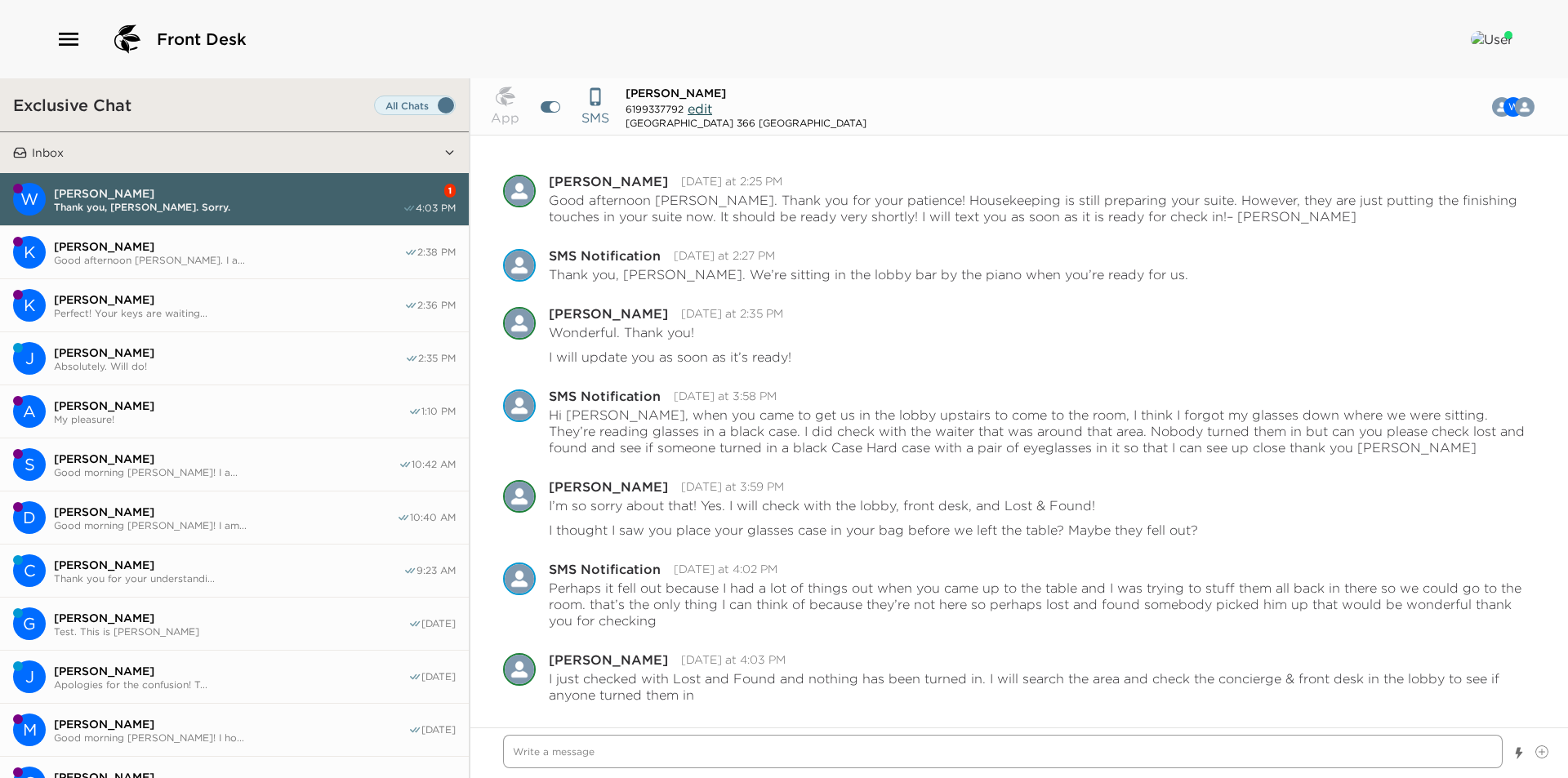
scroll to position [212, 0]
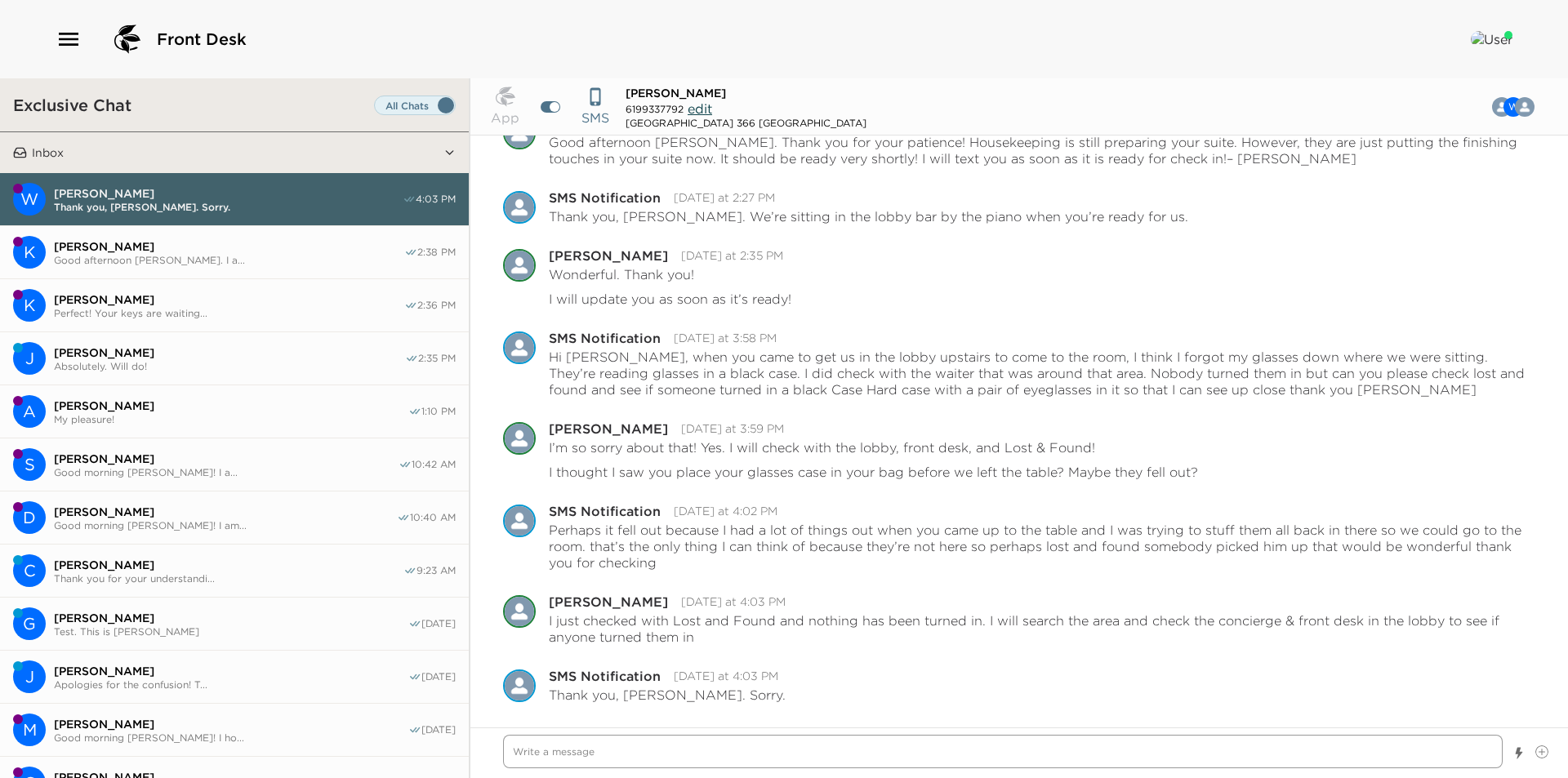
click at [719, 751] on textarea "Write a message" at bounding box center [1002, 751] width 999 height 34
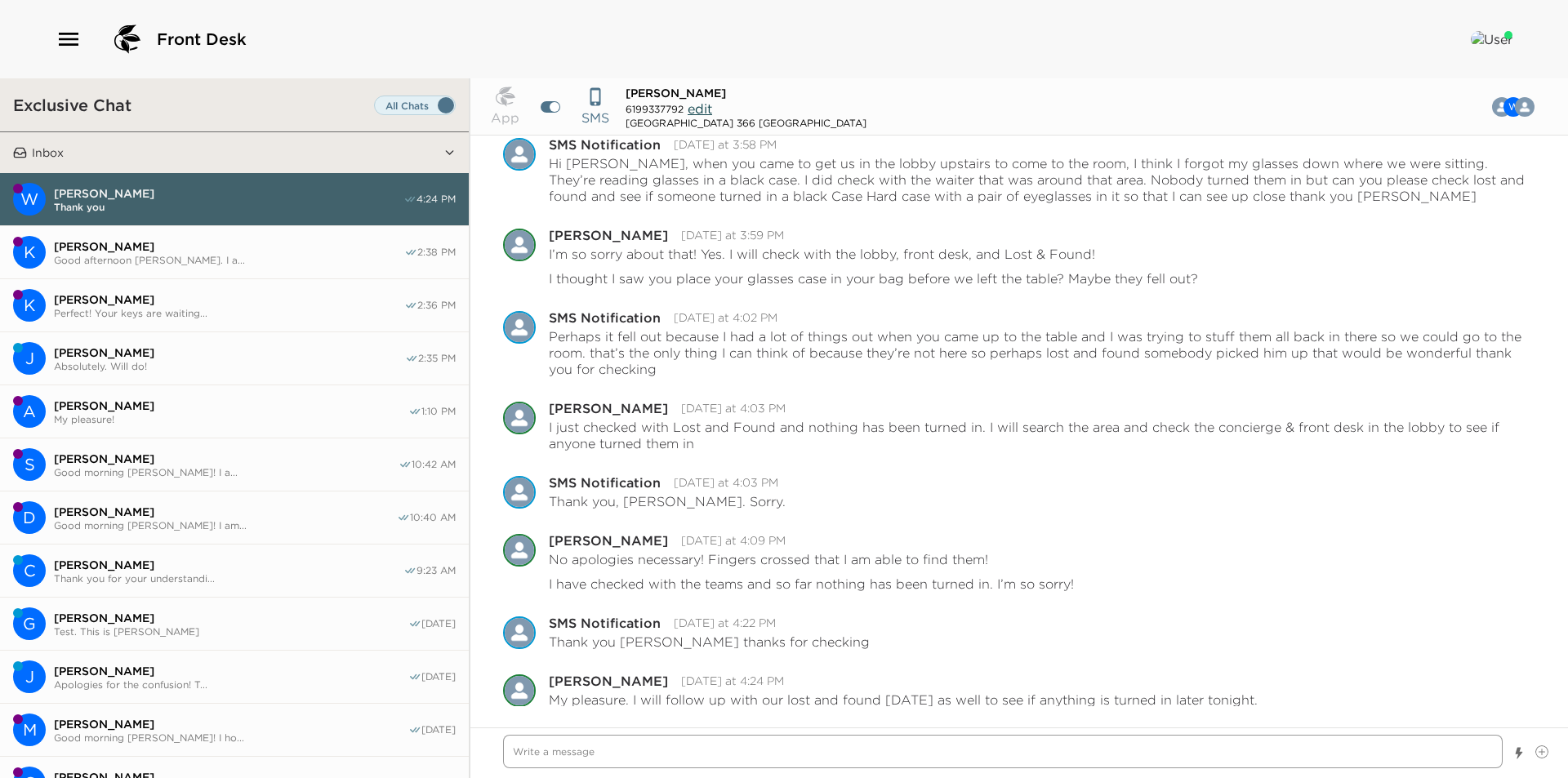
scroll to position [510, 0]
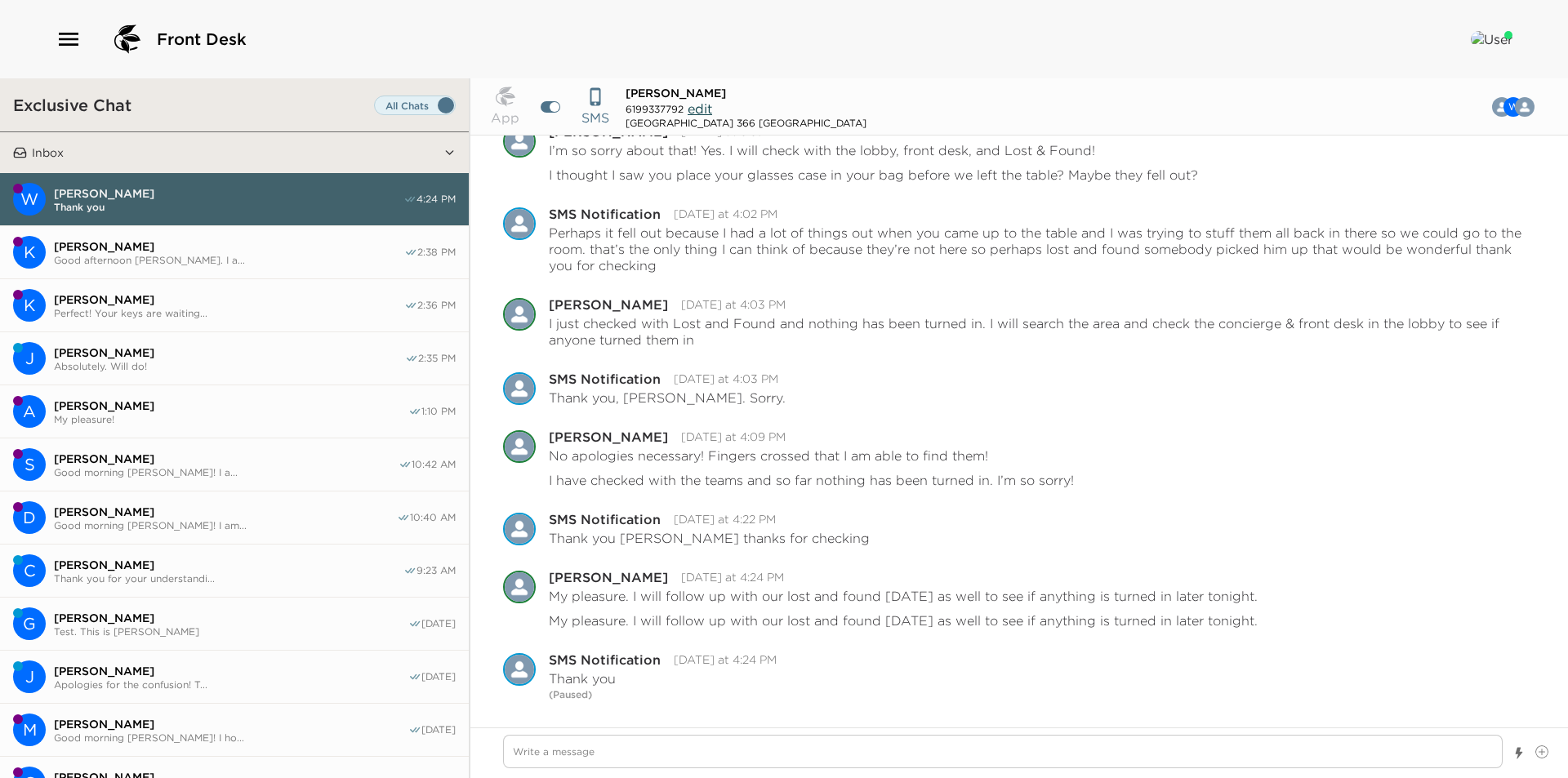
click at [185, 239] on span "[PERSON_NAME]" at bounding box center [229, 246] width 350 height 14
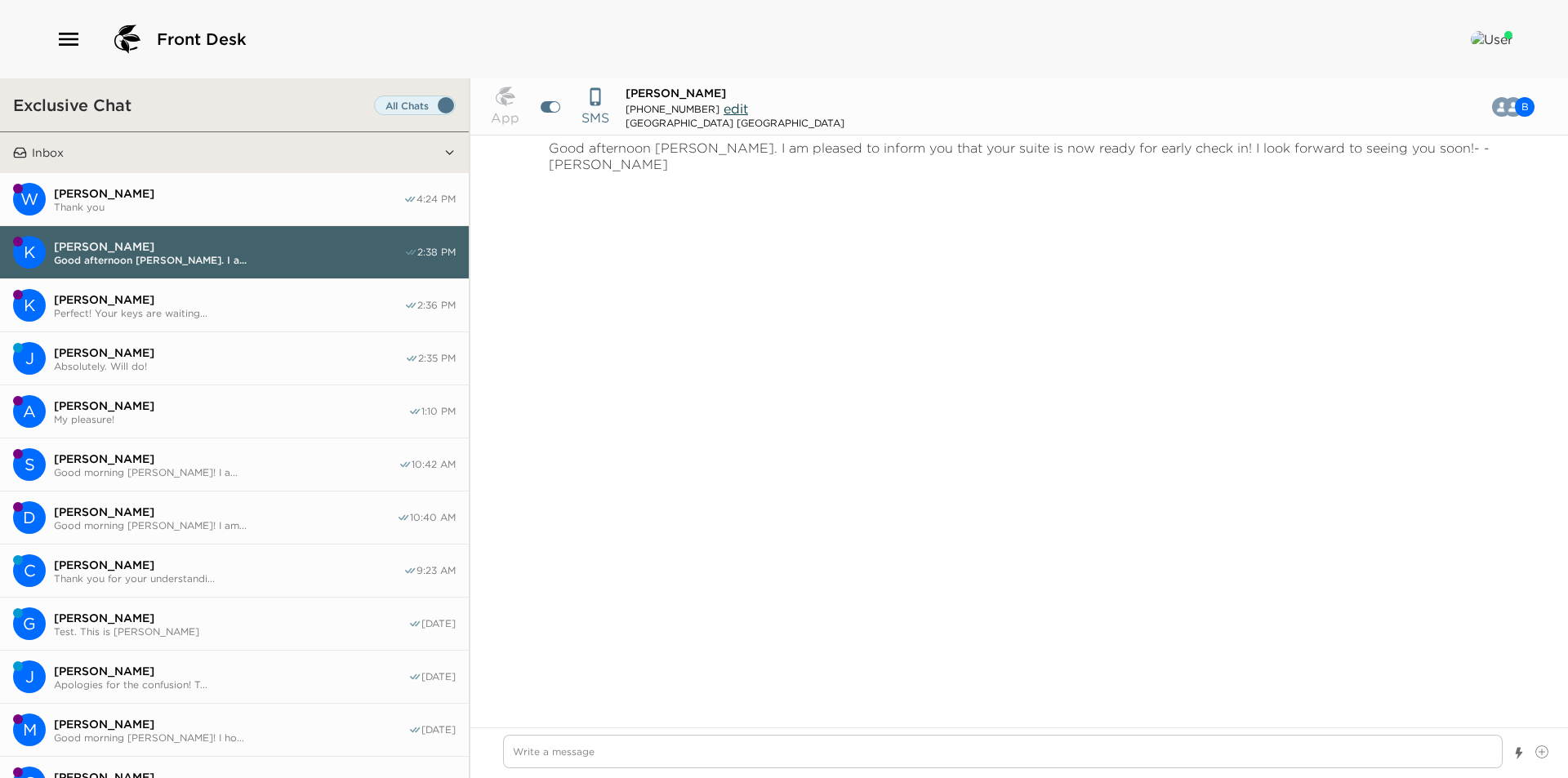
scroll to position [1154, 0]
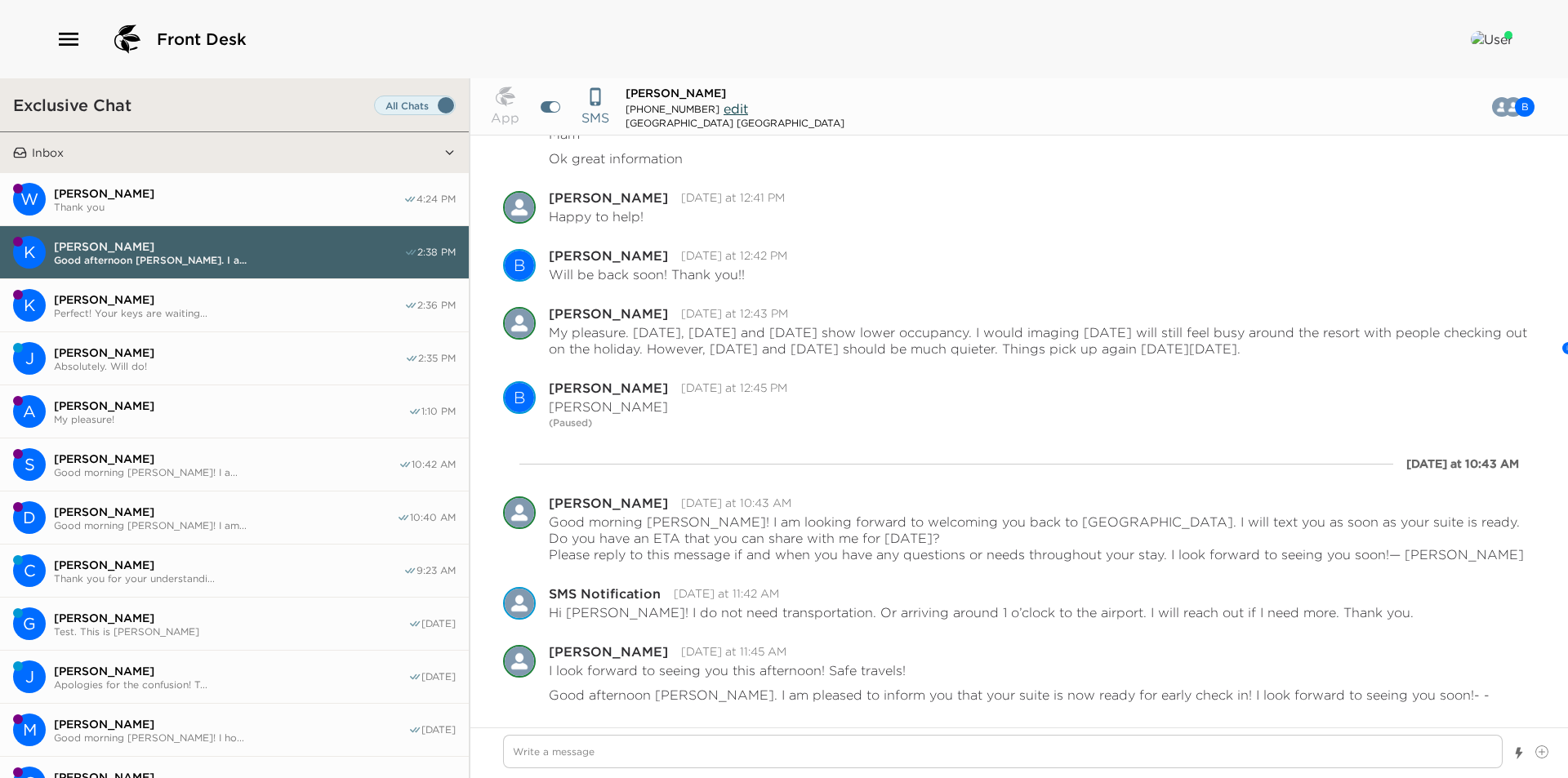
click at [190, 213] on button "W William Previte Thank you 4:24 PM" at bounding box center [235, 199] width 469 height 53
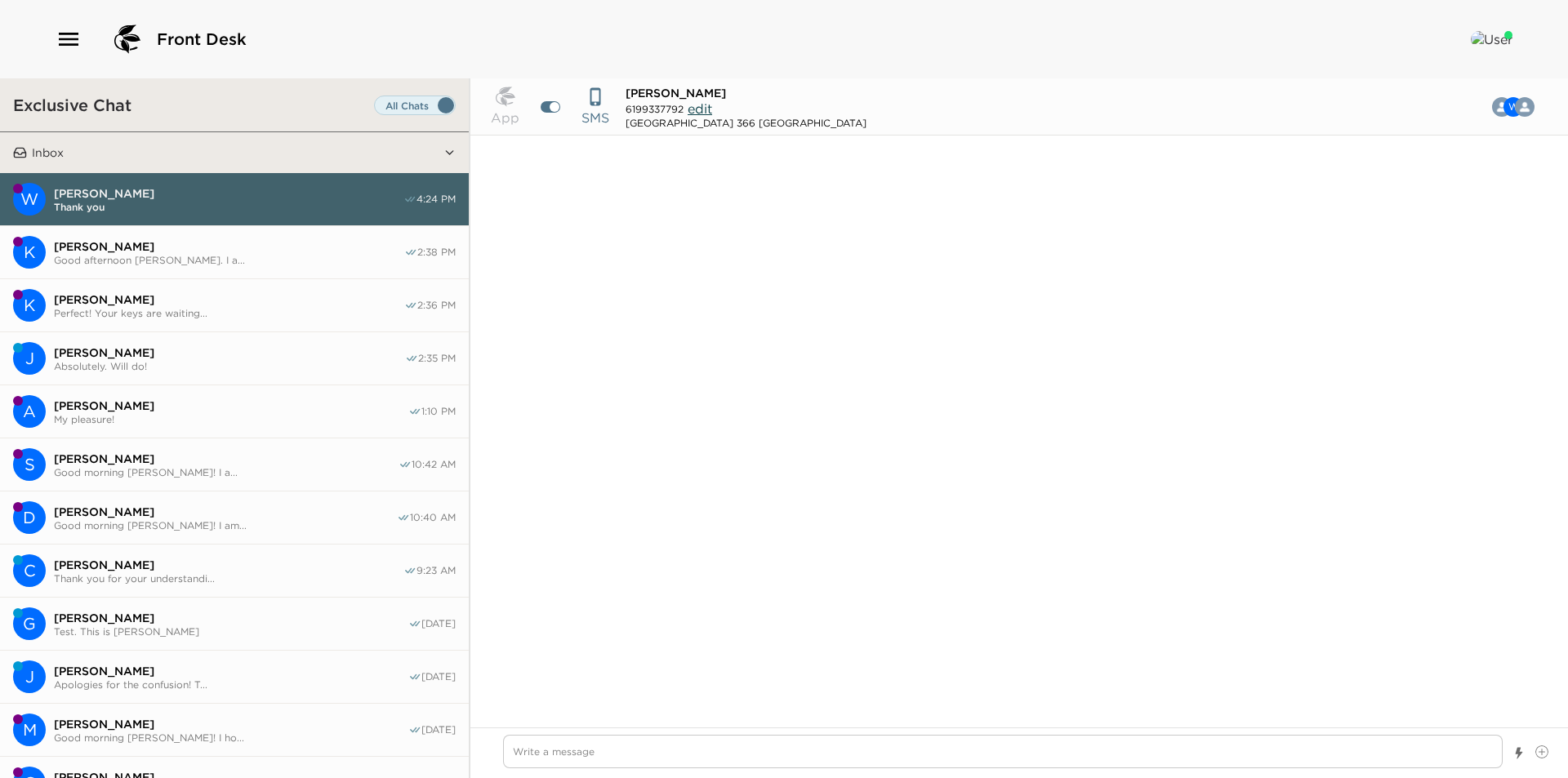
scroll to position [625, 0]
